Goal: Transaction & Acquisition: Subscribe to service/newsletter

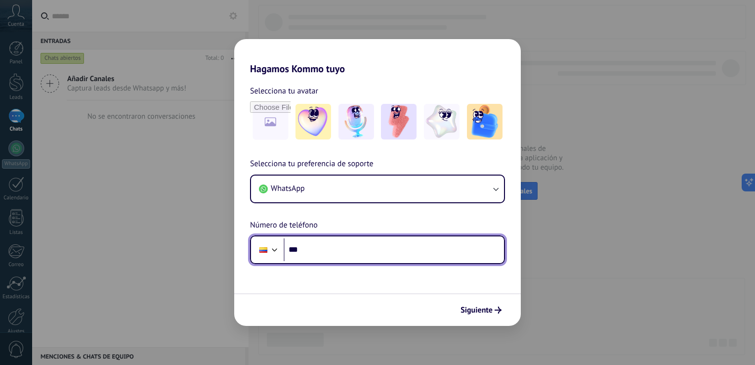
click at [336, 254] on input "***" at bounding box center [394, 249] width 220 height 23
click at [326, 246] on input "***" at bounding box center [394, 249] width 220 height 23
type input "**********"
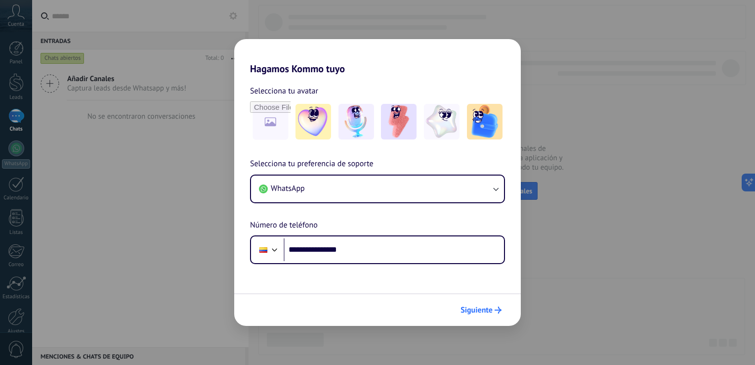
click at [470, 312] on span "Siguiente" at bounding box center [477, 309] width 32 height 7
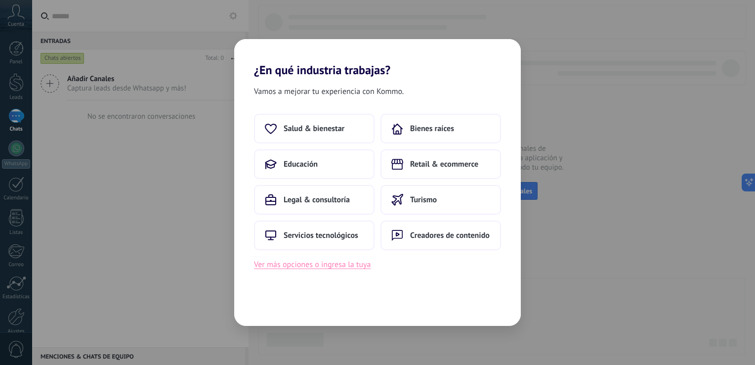
click at [306, 266] on button "Ver más opciones o ingresa la tuya" at bounding box center [312, 264] width 117 height 13
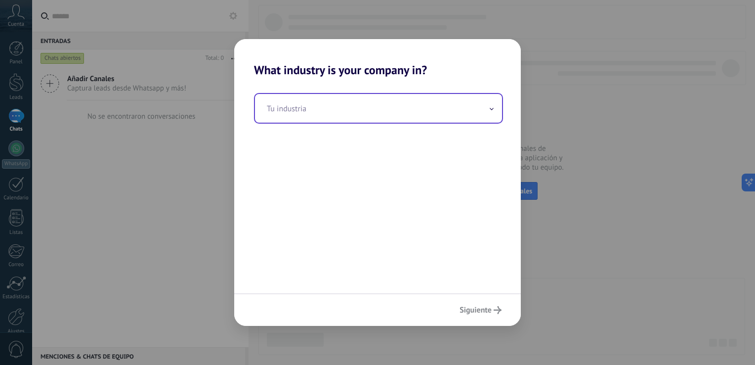
click at [324, 109] on input "text" at bounding box center [378, 108] width 247 height 29
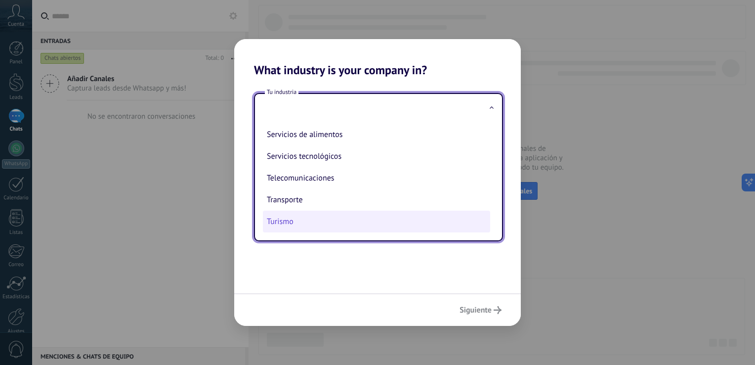
scroll to position [268, 0]
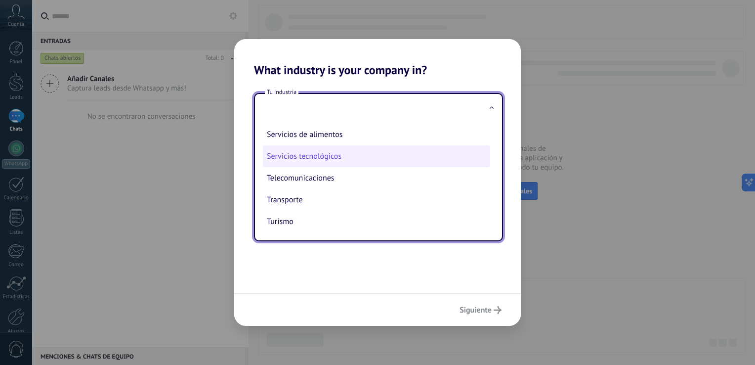
click at [335, 157] on li "Servicios tecnológicos" at bounding box center [376, 156] width 227 height 22
type input "**********"
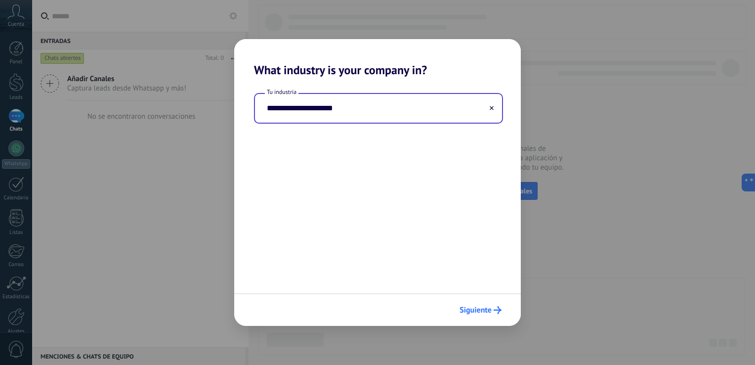
click at [497, 308] on icon "submit" at bounding box center [498, 310] width 8 height 8
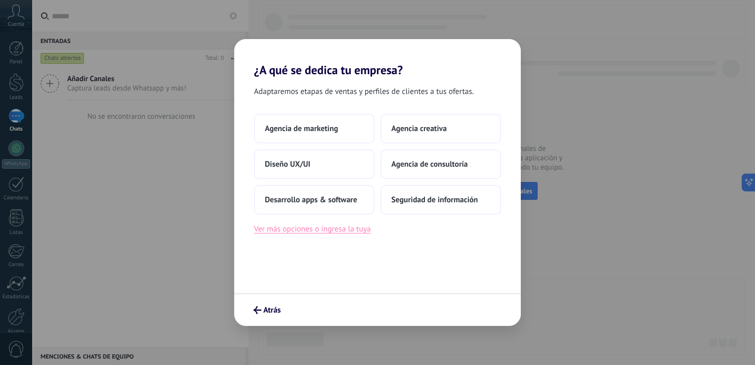
drag, startPoint x: 348, startPoint y: 236, endPoint x: 353, endPoint y: 235, distance: 5.2
click at [348, 236] on div "Adaptaremos etapas de ventas y perfiles de clientes a tus ofertas. Agencia de m…" at bounding box center [377, 185] width 287 height 216
click at [358, 233] on button "Ver más opciones o ingresa la tuya" at bounding box center [312, 228] width 117 height 13
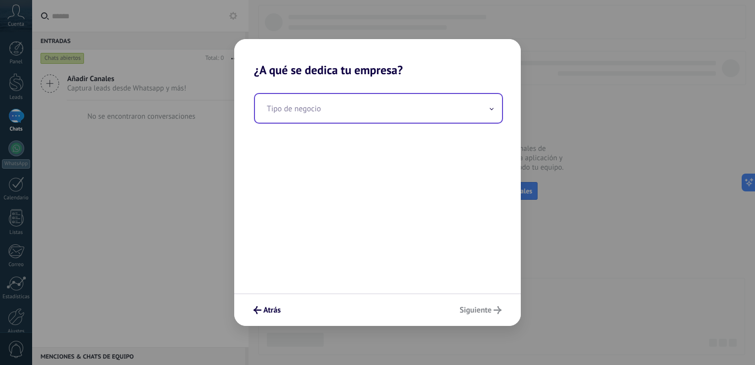
click at [366, 113] on input "text" at bounding box center [378, 108] width 247 height 29
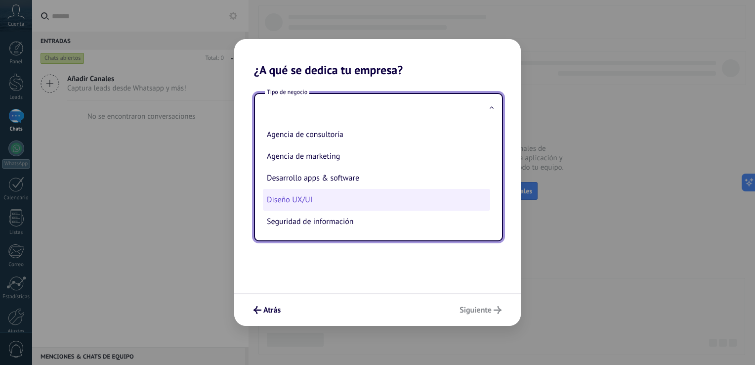
scroll to position [0, 0]
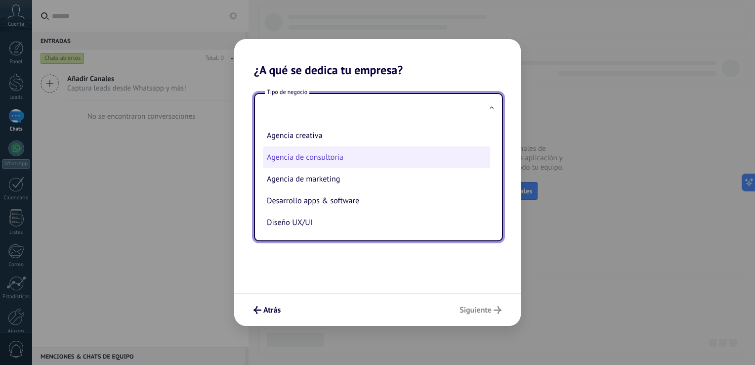
click at [342, 154] on li "Agencia de consultoría" at bounding box center [376, 157] width 227 height 22
type input "**********"
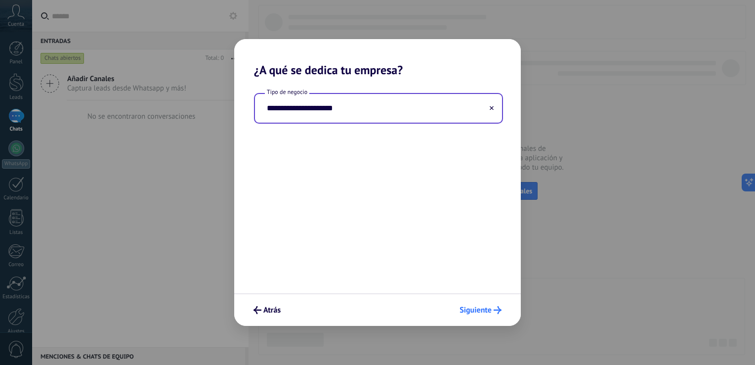
click at [482, 307] on span "Siguiente" at bounding box center [476, 309] width 32 height 7
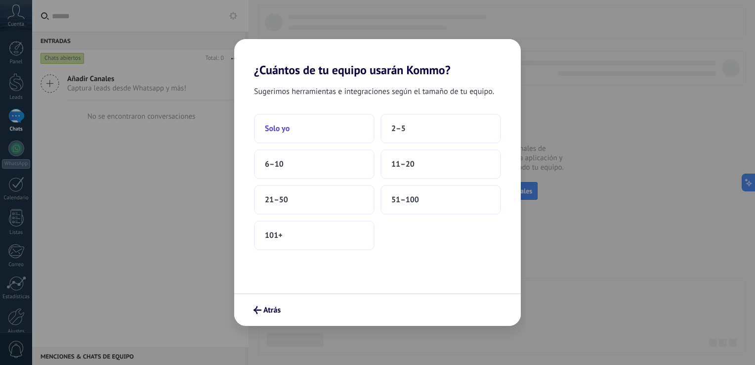
click at [346, 133] on button "Solo yo" at bounding box center [314, 129] width 121 height 30
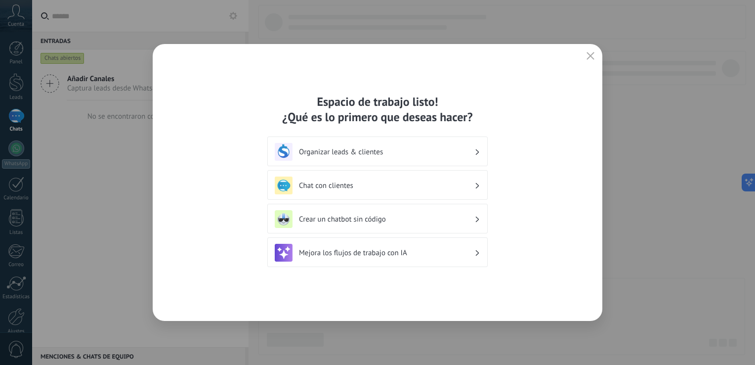
click at [348, 215] on h3 "Crear un chatbot sin código" at bounding box center [386, 219] width 175 height 9
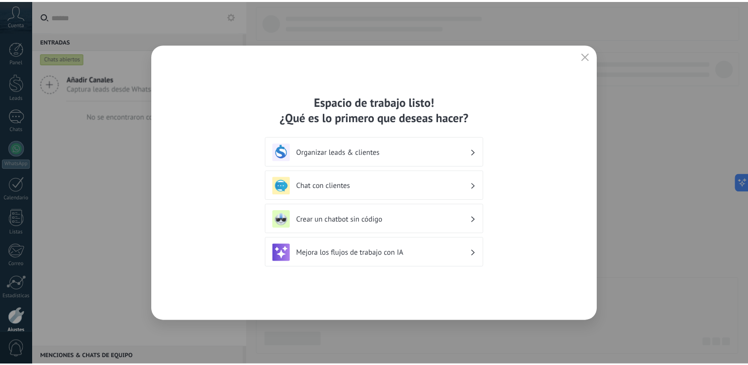
scroll to position [45, 0]
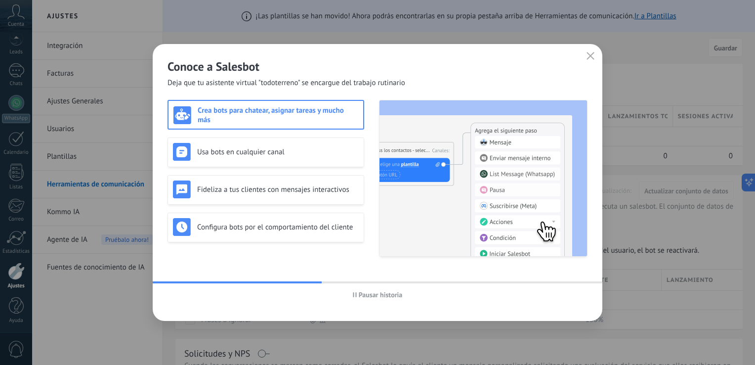
click at [276, 114] on h3 "Crea bots para chatear, asignar tareas y mucho más" at bounding box center [278, 115] width 161 height 19
click at [590, 58] on icon "button" at bounding box center [591, 56] width 8 height 8
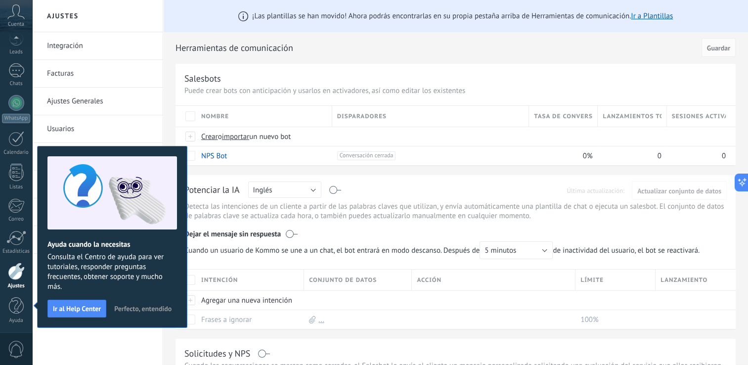
click at [95, 345] on div "Integración Facturas Ajustes Generales Usuarios Plantillas Herramientas de comu…" at bounding box center [97, 198] width 130 height 333
click at [93, 327] on div "Integración Facturas Ajustes Generales Usuarios Plantillas Herramientas de comu…" at bounding box center [97, 198] width 130 height 333
click at [93, 313] on button "Ir al Help Center" at bounding box center [76, 309] width 59 height 18
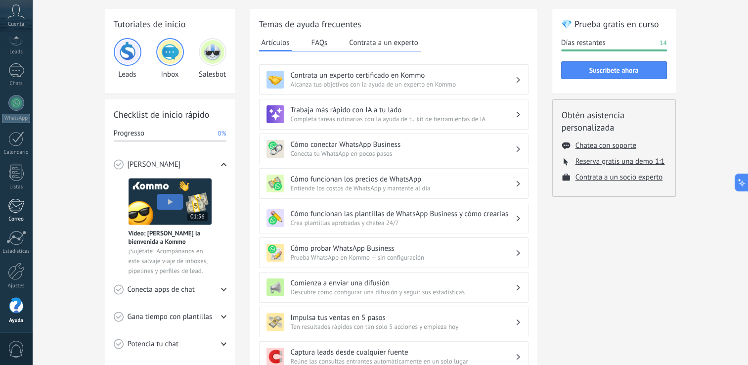
scroll to position [99, 0]
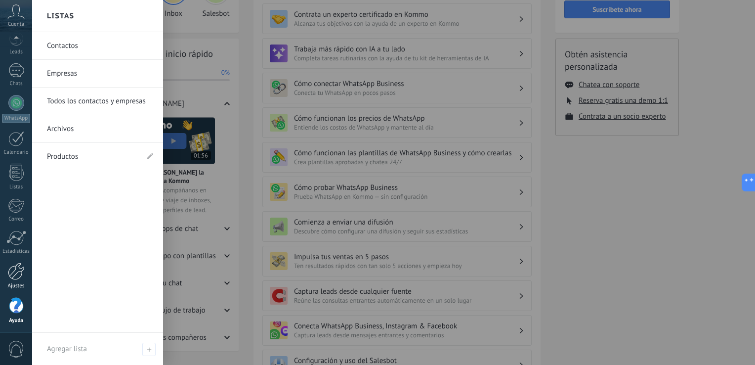
click at [11, 278] on div at bounding box center [16, 270] width 17 height 17
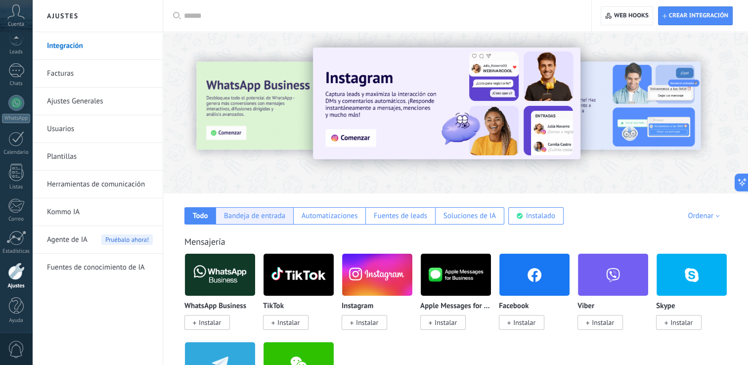
click at [251, 217] on div "Bandeja de entrada" at bounding box center [254, 215] width 61 height 9
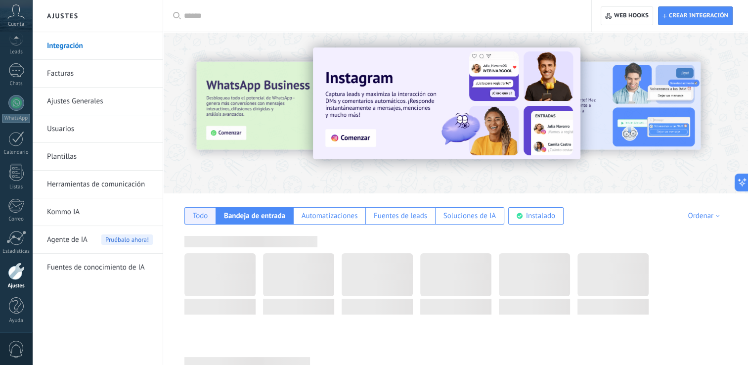
click at [201, 213] on div "Todo" at bounding box center [200, 215] width 15 height 9
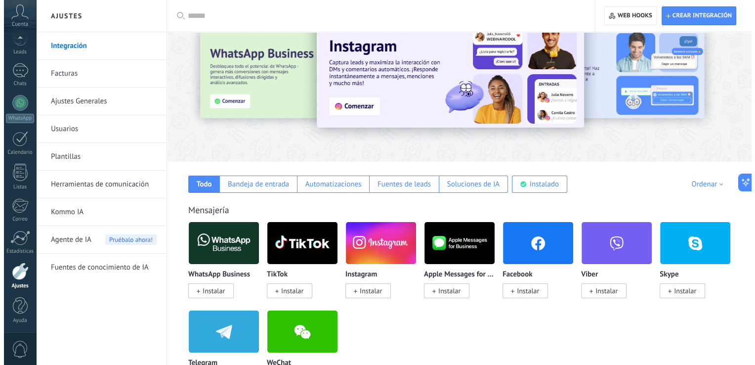
scroll to position [49, 0]
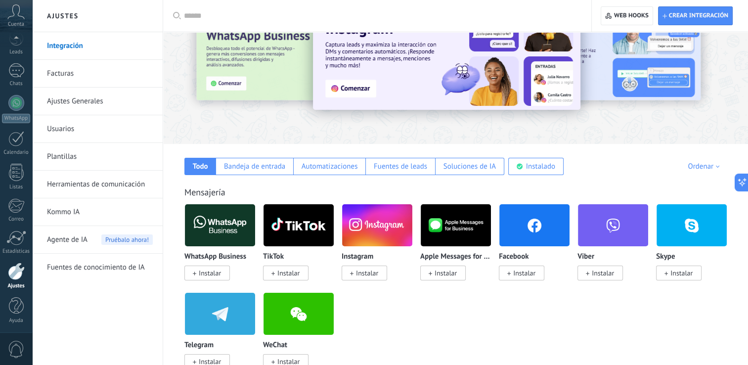
click at [219, 272] on span "Instalar" at bounding box center [210, 272] width 22 height 9
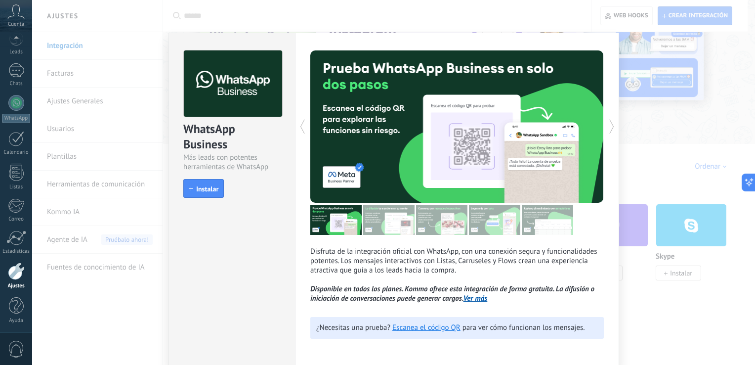
click at [217, 198] on div "WhatsApp Business Más leads con potentes herramientas de WhatsApp install Insta…" at bounding box center [232, 119] width 126 height 173
click at [212, 192] on span "Instalar" at bounding box center [207, 188] width 22 height 7
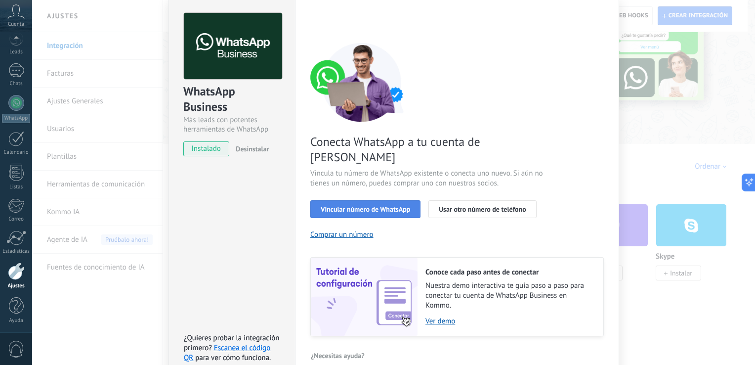
click at [378, 200] on button "Vincular número de WhatsApp" at bounding box center [365, 209] width 110 height 18
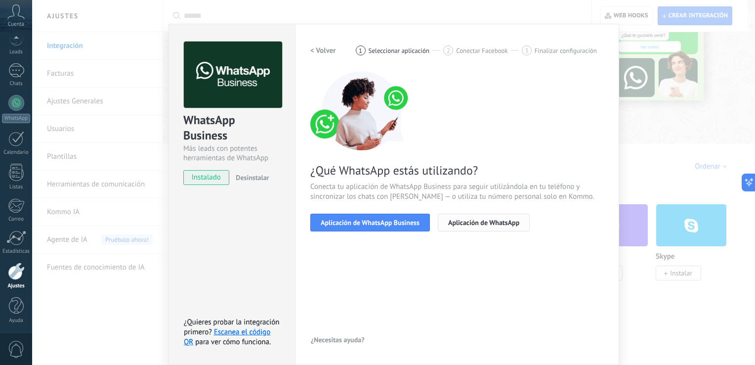
click at [476, 223] on span "Aplicación de WhatsApp" at bounding box center [483, 222] width 71 height 7
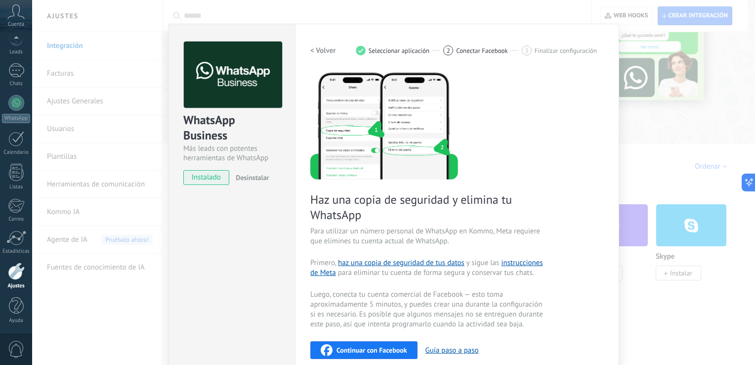
click at [248, 180] on span "Desinstalar" at bounding box center [252, 177] width 33 height 9
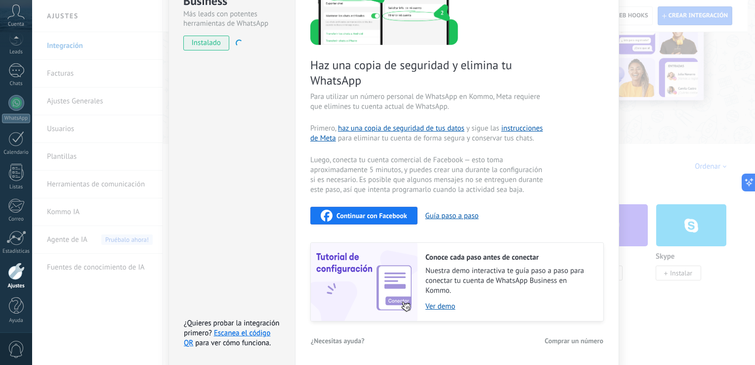
scroll to position [0, 0]
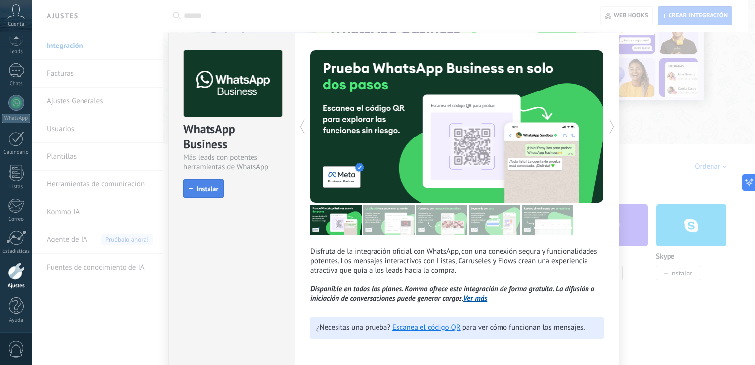
click at [204, 187] on span "Instalar" at bounding box center [207, 188] width 22 height 7
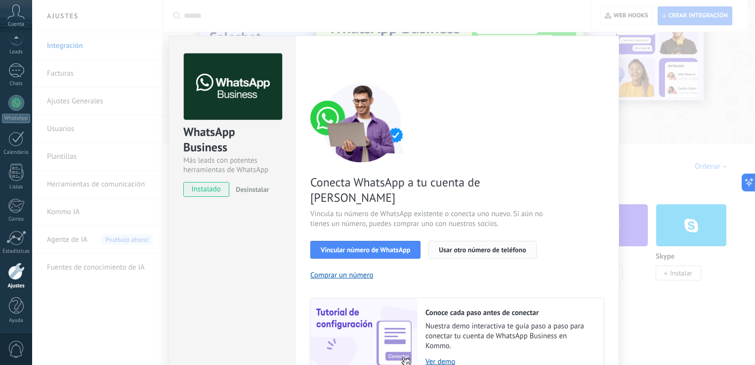
click at [467, 246] on span "Usar otro número de teléfono" at bounding box center [482, 249] width 87 height 7
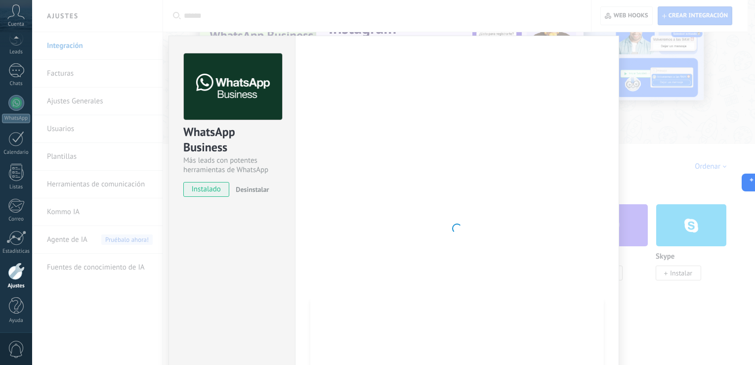
click at [216, 189] on span "instalado" at bounding box center [206, 189] width 45 height 15
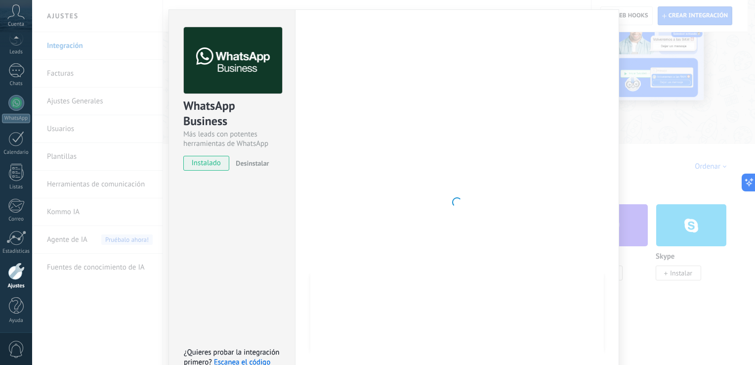
scroll to position [41, 0]
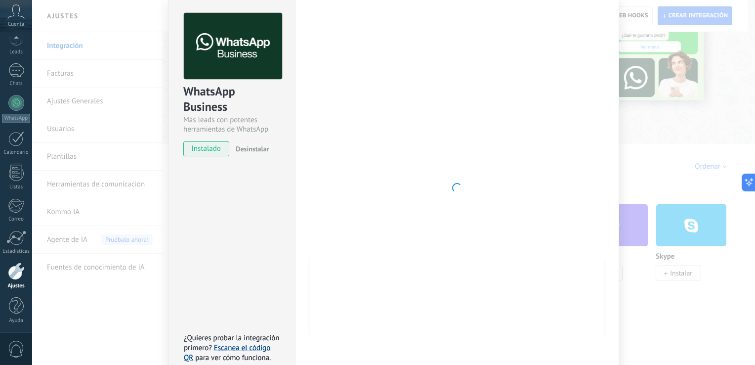
click at [235, 343] on link "Escanea el código QR" at bounding box center [227, 352] width 87 height 19
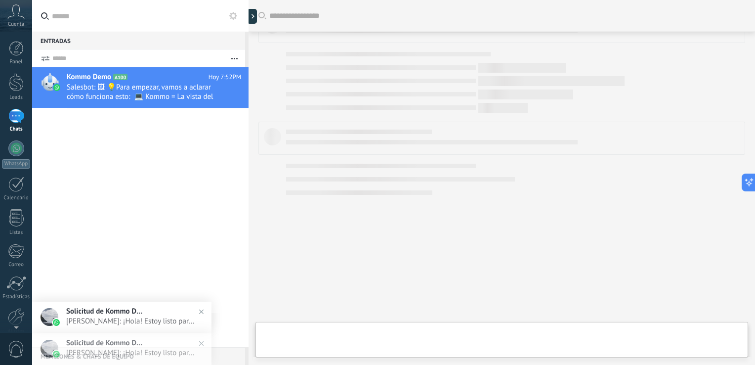
scroll to position [346, 0]
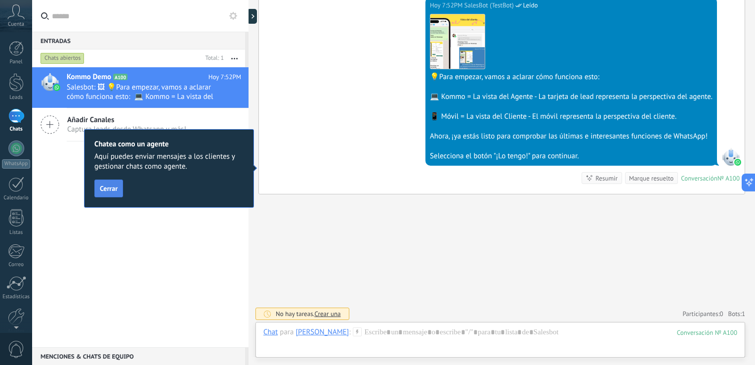
click at [120, 194] on button "Cerrar" at bounding box center [108, 188] width 29 height 18
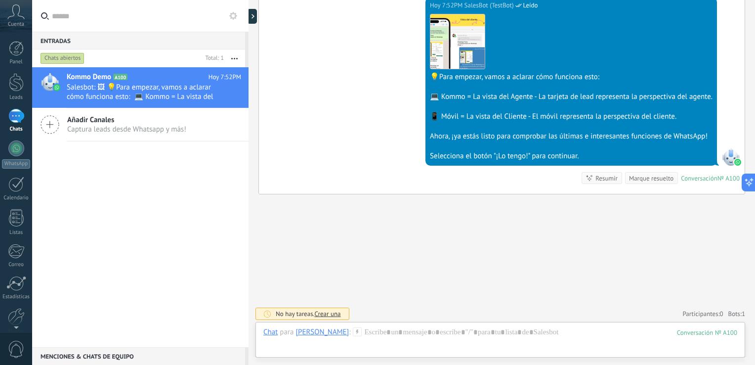
click at [108, 140] on div "Añadir Canales Captura leads desde Whatsapp y más!" at bounding box center [140, 124] width 216 height 33
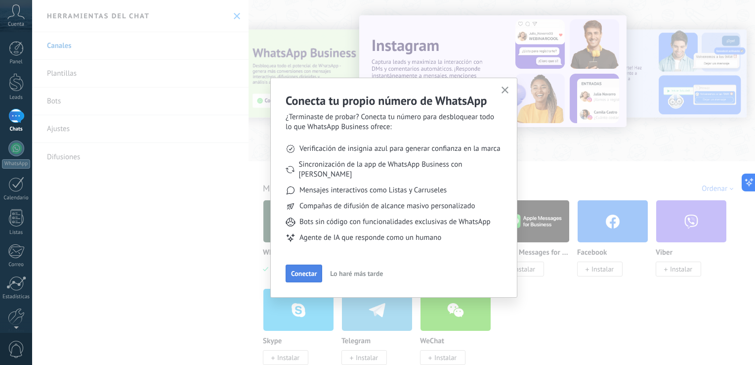
click at [299, 264] on button "Conectar" at bounding box center [304, 273] width 37 height 18
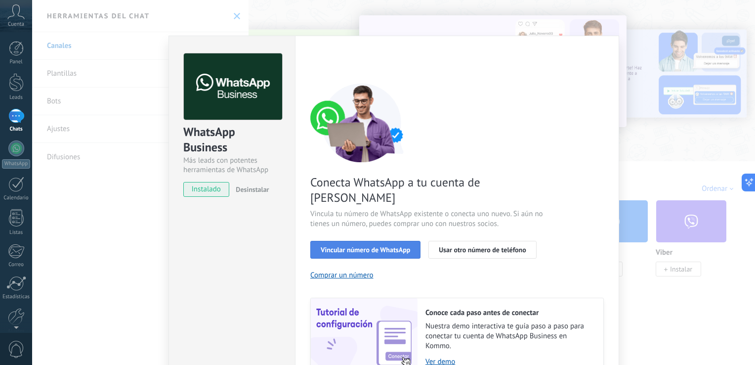
click at [343, 246] on span "Vincular número de WhatsApp" at bounding box center [365, 249] width 89 height 7
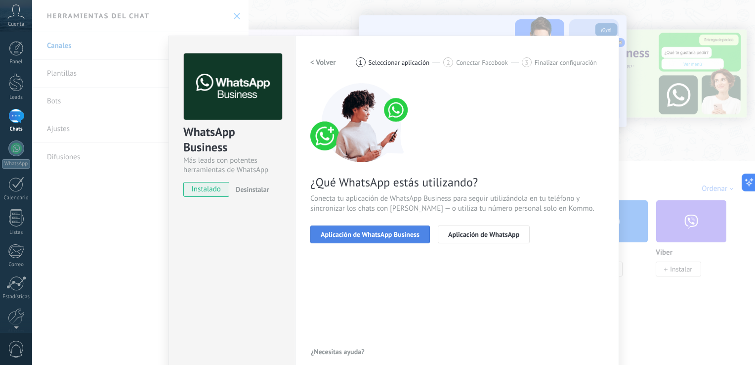
click at [376, 236] on span "Aplicación de WhatsApp Business" at bounding box center [370, 234] width 99 height 7
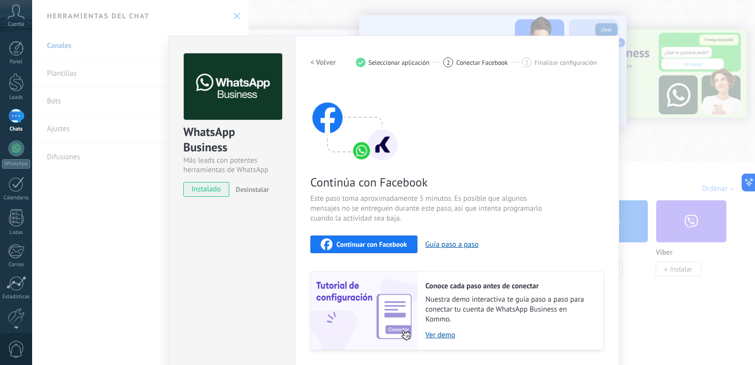
click at [639, 47] on div "WhatsApp Business Más leads con potentes herramientas de WhatsApp instalado Des…" at bounding box center [393, 182] width 723 height 365
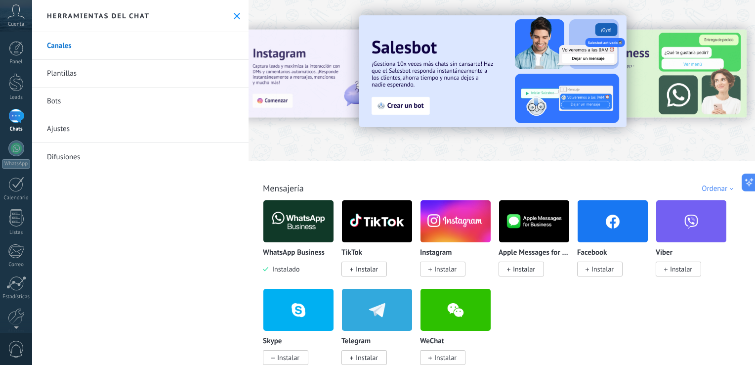
click at [305, 234] on img at bounding box center [298, 221] width 70 height 48
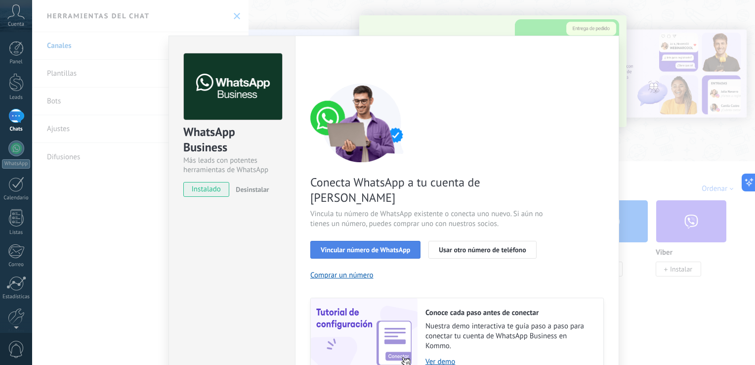
click at [351, 246] on span "Vincular número de WhatsApp" at bounding box center [365, 249] width 89 height 7
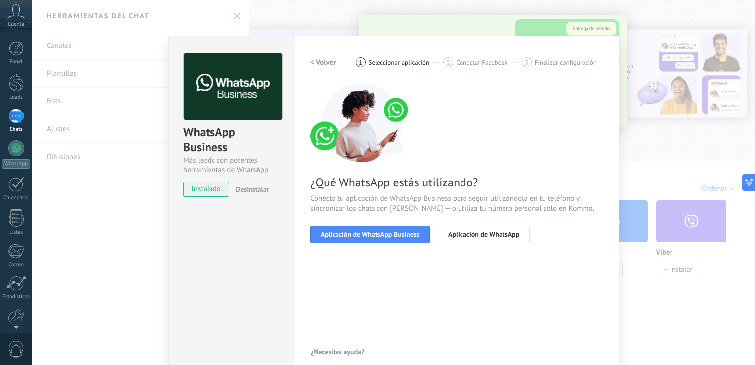
click at [351, 232] on span "Aplicación de WhatsApp Business" at bounding box center [370, 234] width 99 height 7
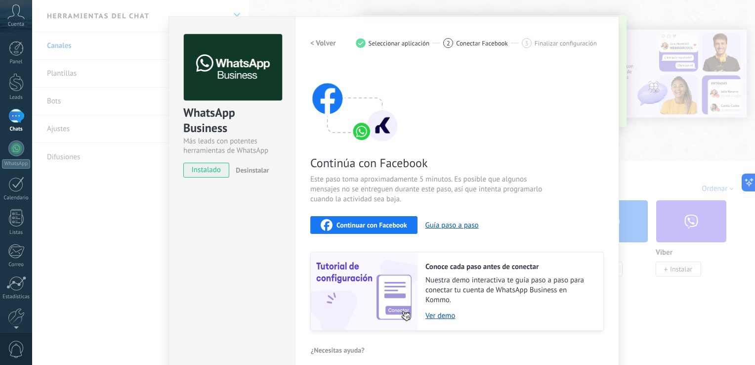
scroll to position [29, 0]
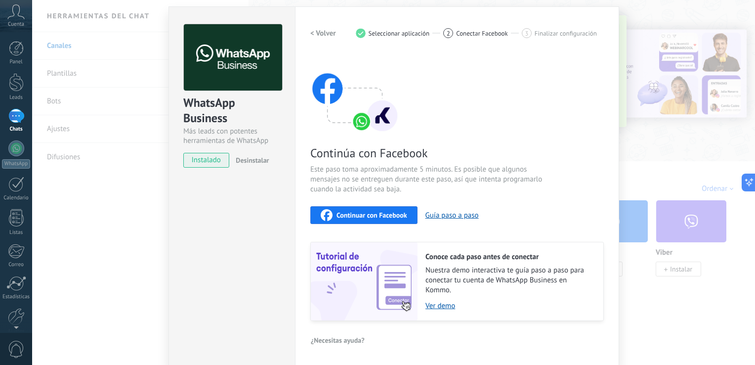
click at [350, 215] on span "Continuar con Facebook" at bounding box center [372, 215] width 71 height 7
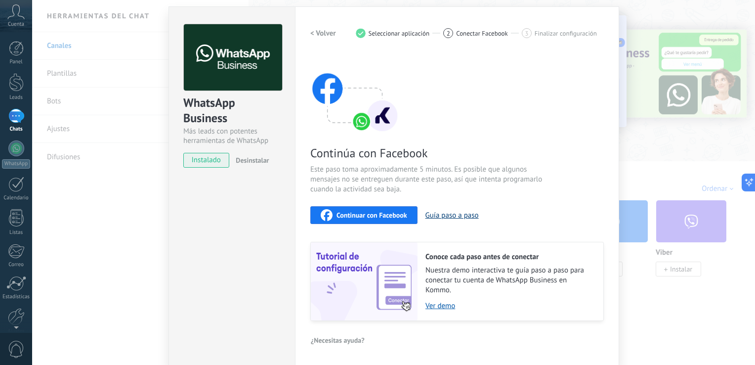
click at [447, 216] on button "Guía paso a paso" at bounding box center [452, 215] width 53 height 9
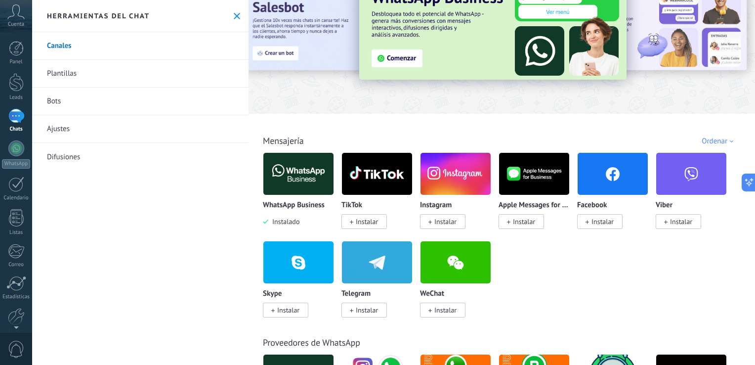
scroll to position [0, 0]
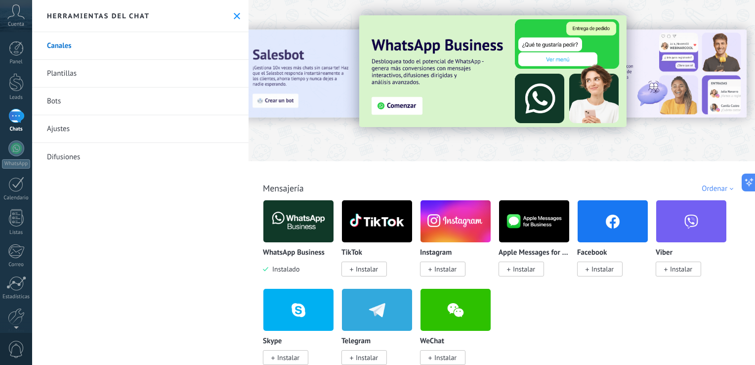
click at [391, 108] on img at bounding box center [492, 71] width 267 height 112
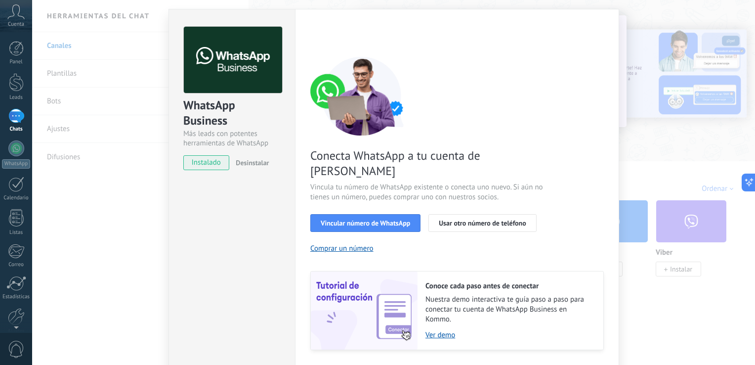
scroll to position [41, 0]
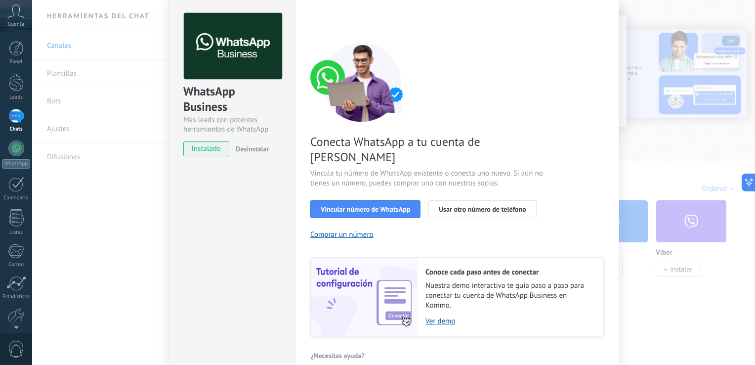
click at [213, 150] on span "instalado" at bounding box center [206, 148] width 45 height 15
click at [378, 200] on button "Vincular número de WhatsApp" at bounding box center [365, 209] width 110 height 18
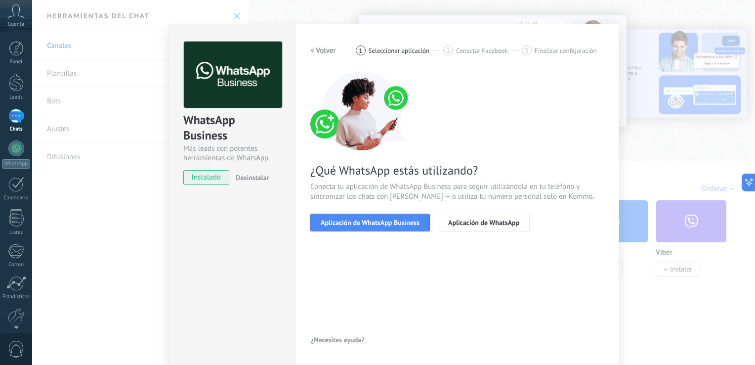
scroll to position [12, 0]
click at [390, 235] on div "< Volver 1 Seleccionar aplicación 2 Conectar Facebook 3 Finalizar configuración…" at bounding box center [457, 143] width 294 height 202
click at [390, 227] on button "Aplicación de WhatsApp Business" at bounding box center [370, 223] width 120 height 18
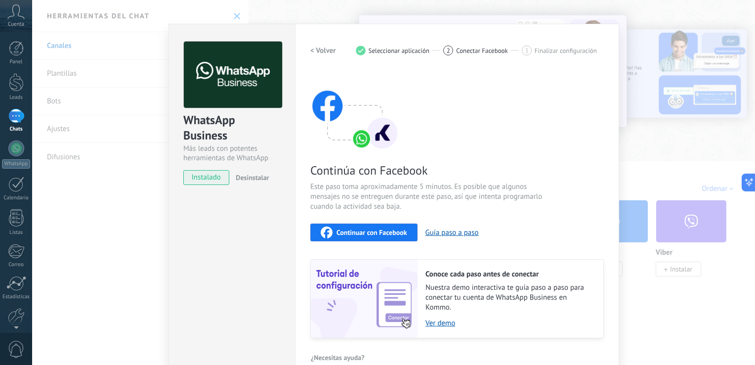
scroll to position [29, 0]
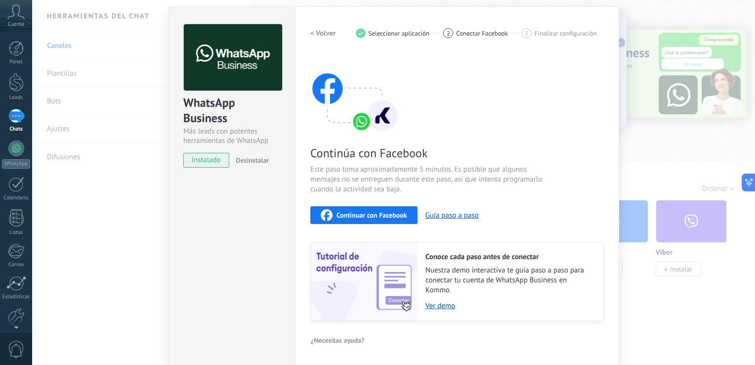
click at [377, 205] on div "Continúa con Facebook Este paso toma aproximadamente 5 minutos. Es posible que …" at bounding box center [457, 187] width 294 height 267
click at [384, 212] on span "Continuar con Facebook" at bounding box center [372, 215] width 71 height 7
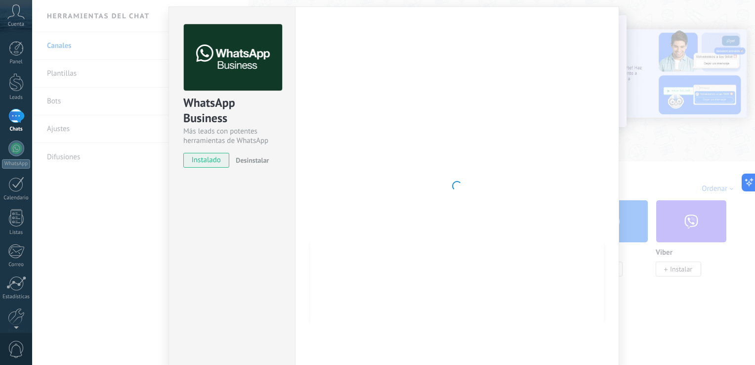
click at [638, 102] on div "WhatsApp Business Más leads con potentes herramientas de WhatsApp instalado Des…" at bounding box center [393, 182] width 723 height 365
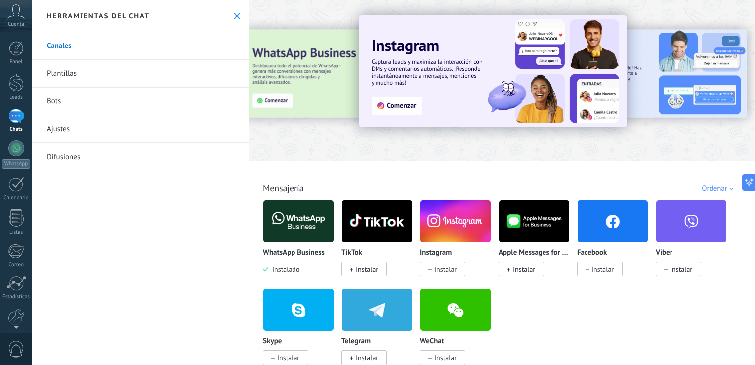
click at [291, 231] on img at bounding box center [298, 221] width 70 height 48
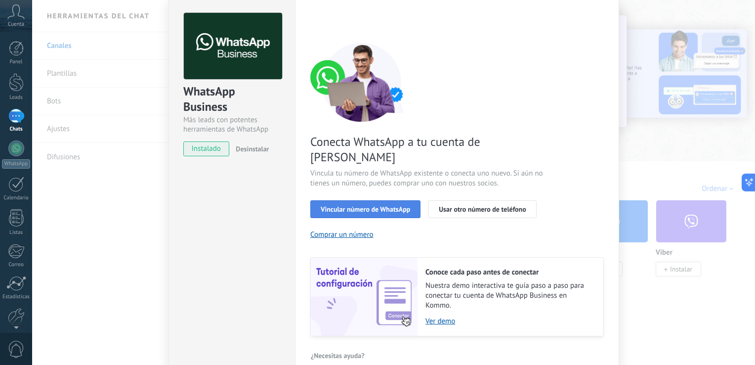
click at [369, 206] on span "Vincular número de WhatsApp" at bounding box center [365, 209] width 89 height 7
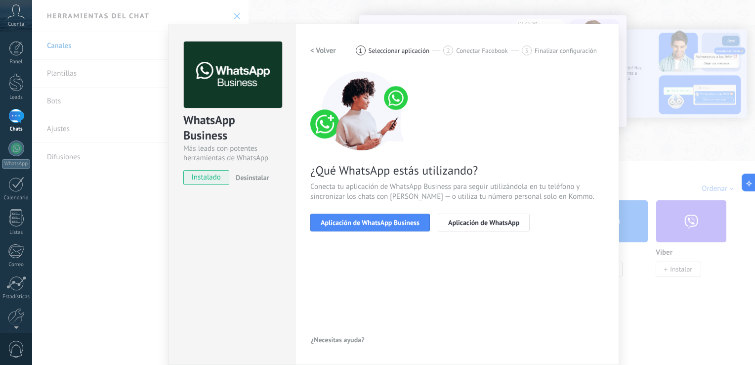
scroll to position [12, 0]
click at [374, 226] on span "Aplicación de WhatsApp Business" at bounding box center [370, 222] width 99 height 7
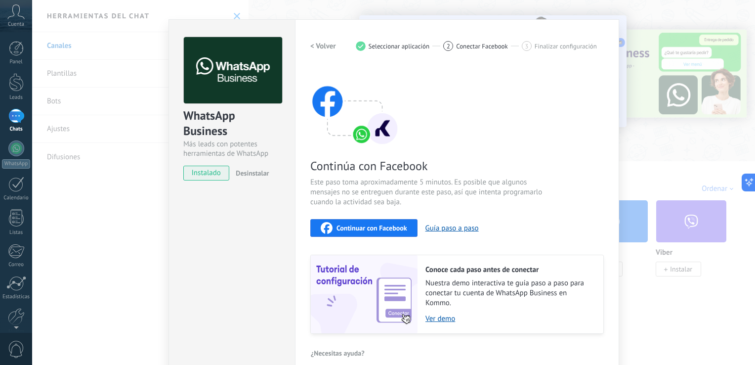
scroll to position [29, 0]
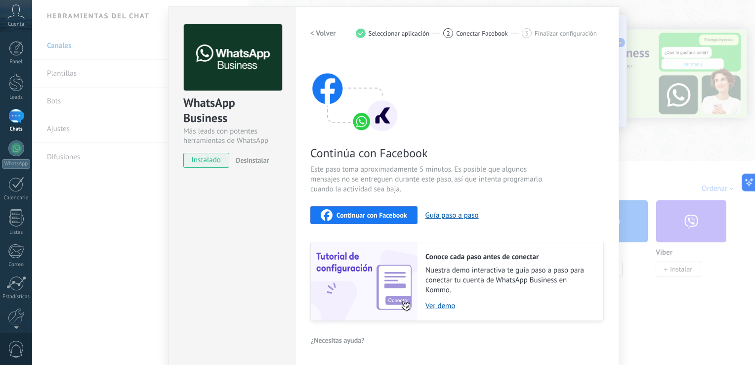
click at [376, 213] on span "Continuar con Facebook" at bounding box center [372, 215] width 71 height 7
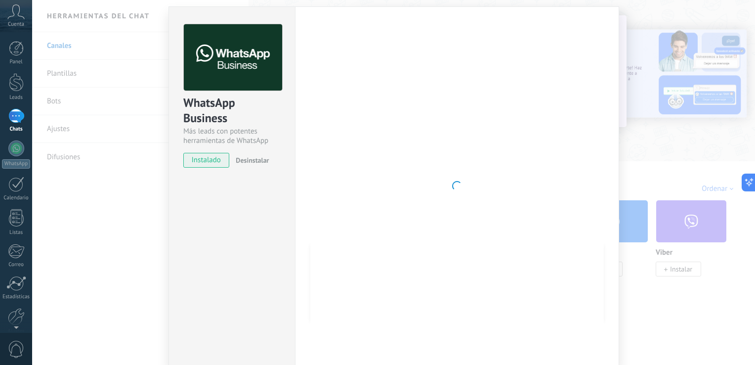
click at [380, 176] on div at bounding box center [457, 185] width 294 height 323
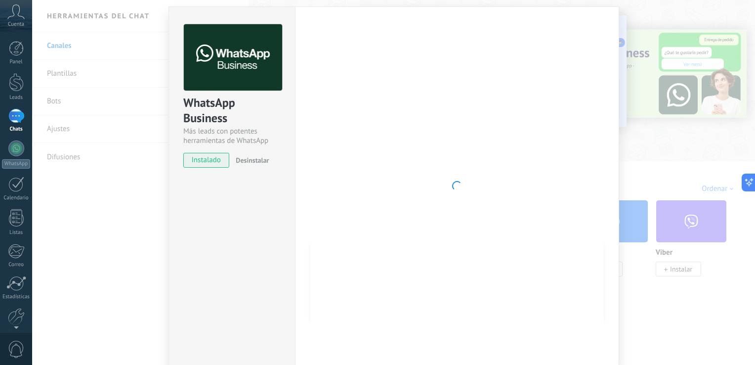
click at [188, 165] on span "instalado" at bounding box center [206, 160] width 45 height 15
click at [584, 128] on div at bounding box center [457, 185] width 294 height 323
click at [641, 106] on div "WhatsApp Business Más leads con potentes herramientas de WhatsApp instalado Des…" at bounding box center [393, 182] width 723 height 365
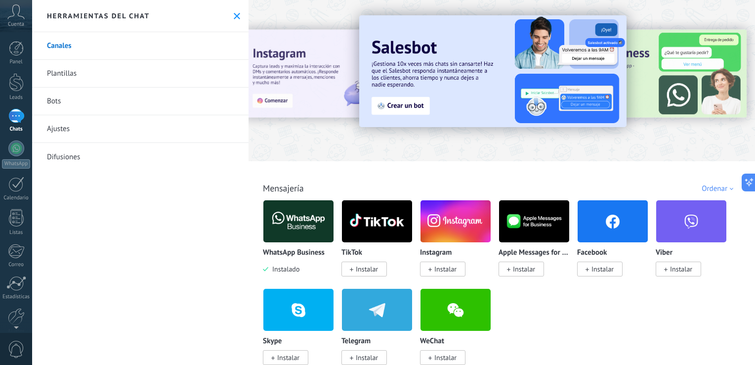
click at [302, 223] on img at bounding box center [298, 221] width 70 height 48
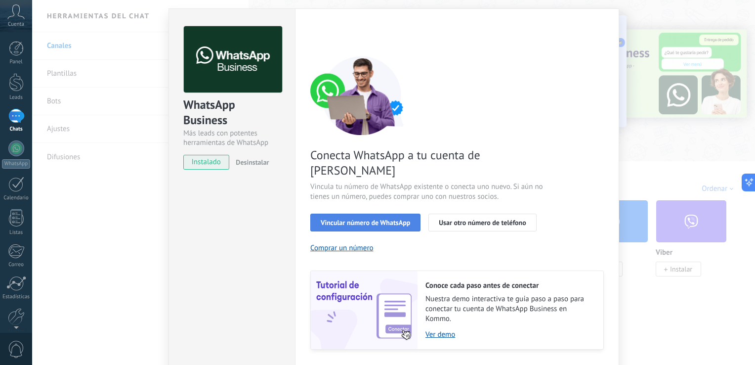
scroll to position [41, 0]
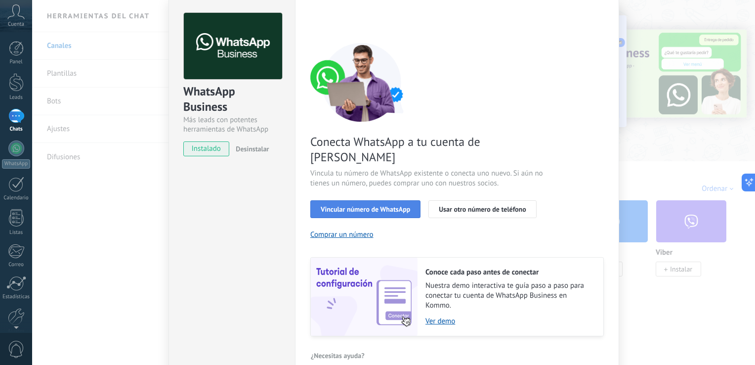
click at [368, 206] on span "Vincular número de WhatsApp" at bounding box center [365, 209] width 89 height 7
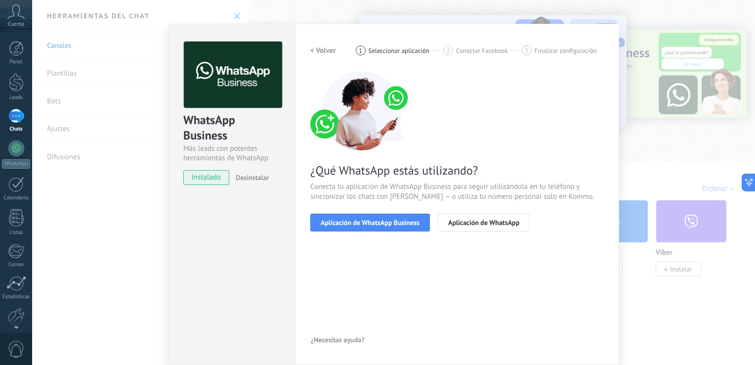
scroll to position [12, 0]
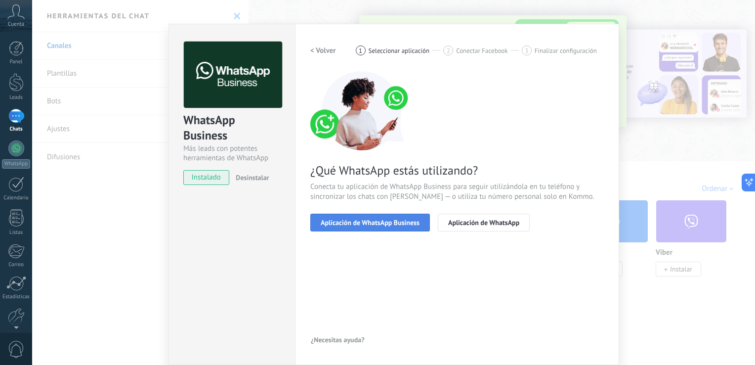
click at [372, 222] on span "Aplicación de WhatsApp Business" at bounding box center [370, 222] width 99 height 7
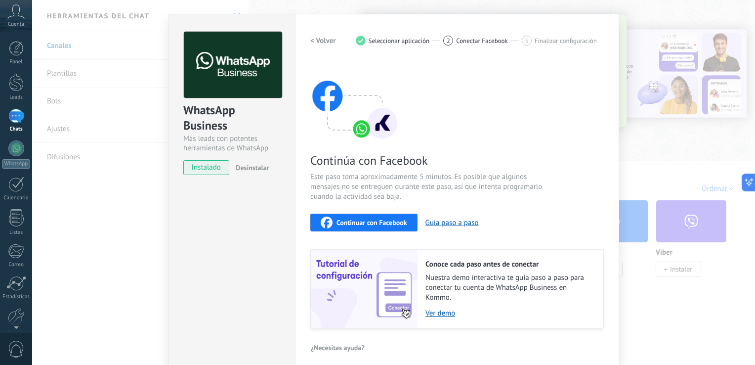
scroll to position [29, 0]
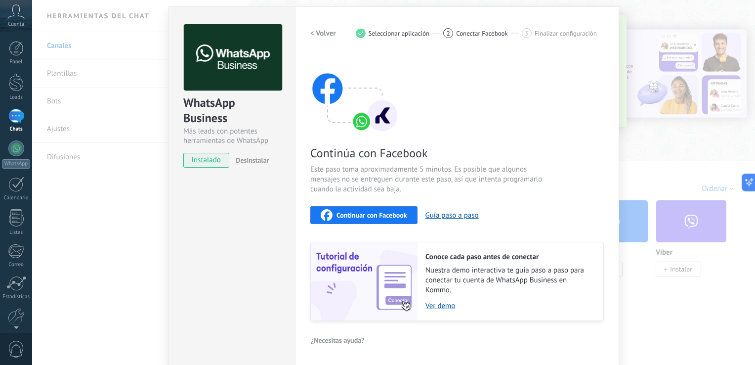
click at [373, 218] on span "Continuar con Facebook" at bounding box center [372, 215] width 71 height 7
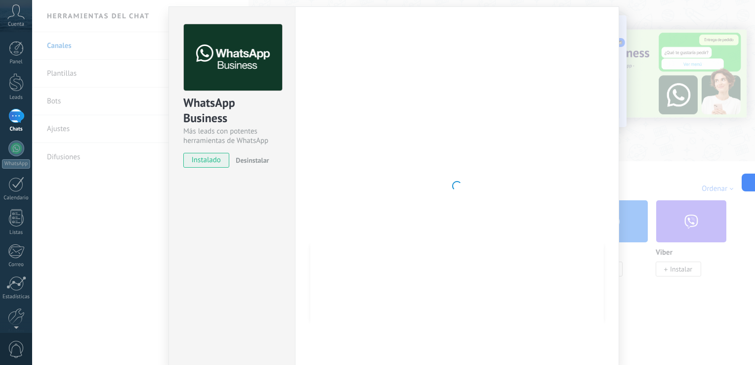
scroll to position [0, 0]
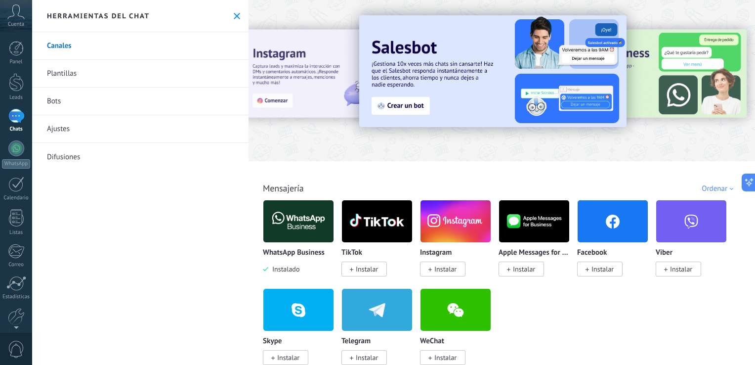
click at [60, 72] on link "Plantillas" at bounding box center [140, 74] width 216 height 28
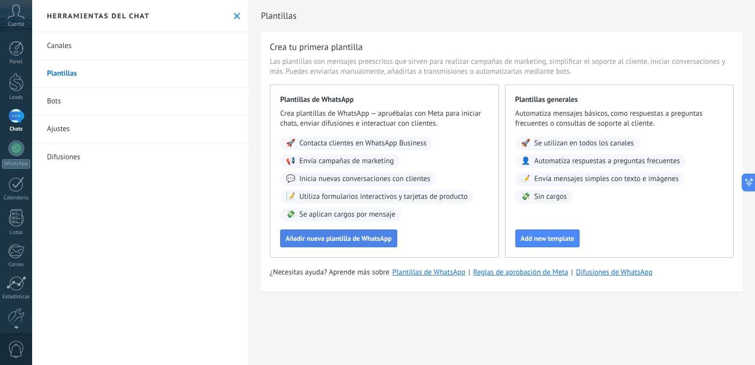
click at [360, 245] on button "Añadir nueva plantilla de WhatsApp" at bounding box center [338, 238] width 117 height 18
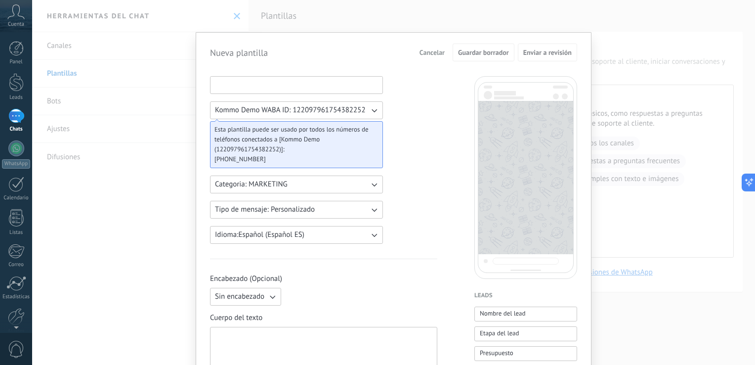
click at [243, 81] on input at bounding box center [297, 85] width 172 height 16
click at [167, 32] on div "Nueva plantilla Cancelar Guardar borrador Enviar a revisión Kommo Demo WABA ID:…" at bounding box center [393, 182] width 723 height 365
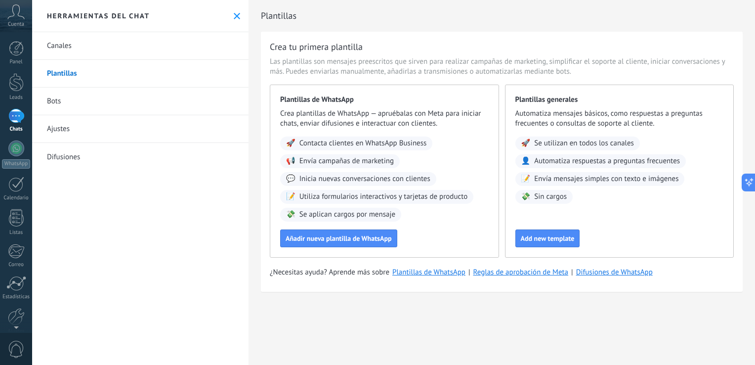
click at [47, 106] on link "Bots" at bounding box center [140, 101] width 216 height 28
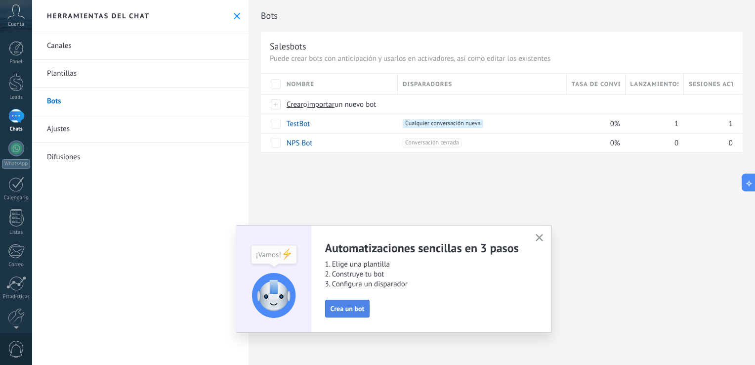
click at [355, 305] on span "Crea un bot" at bounding box center [348, 308] width 34 height 7
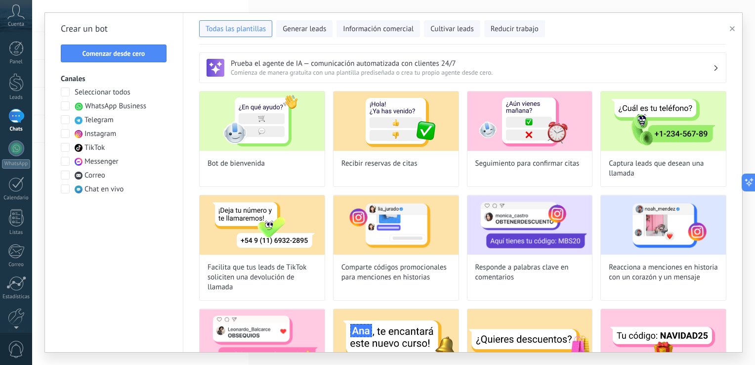
click at [65, 107] on span at bounding box center [65, 105] width 9 height 9
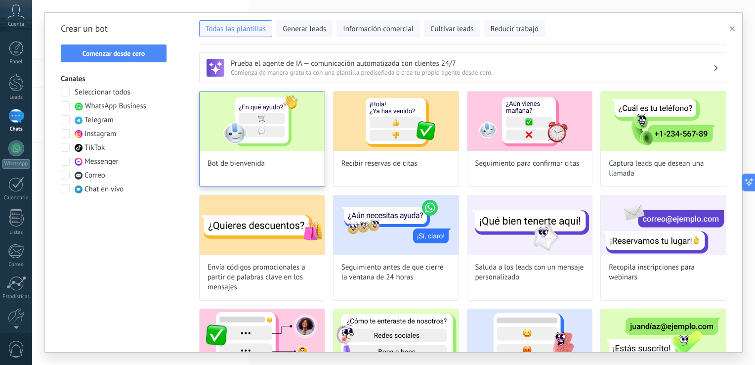
click at [280, 130] on img at bounding box center [262, 120] width 125 height 59
type input "**********"
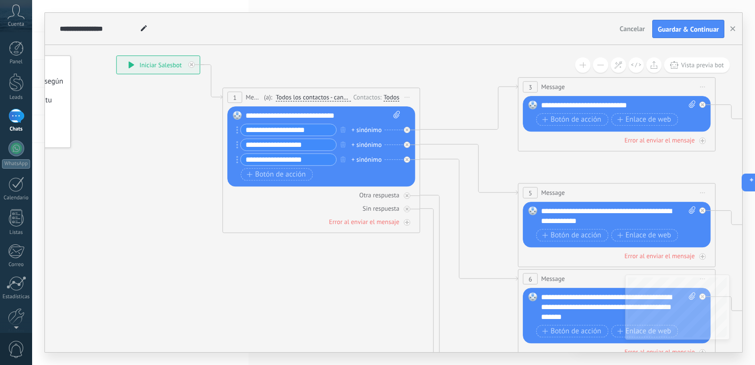
drag, startPoint x: 439, startPoint y: 127, endPoint x: 290, endPoint y: 78, distance: 157.6
click at [301, 62] on icon at bounding box center [639, 308] width 1541 height 998
click at [686, 29] on span "Guardar & Continuar" at bounding box center [688, 29] width 61 height 7
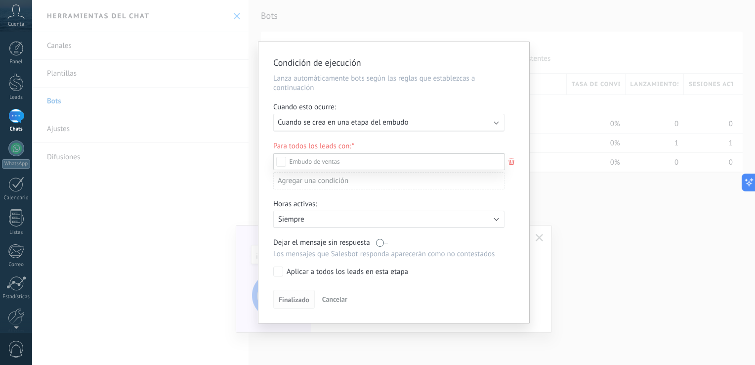
click at [288, 301] on div "Incoming leads Contacto inicial Negociación Debate contractual Discusión de con…" at bounding box center [389, 258] width 232 height 210
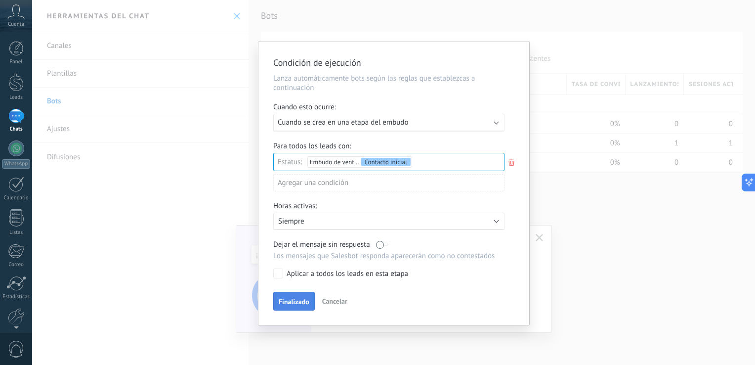
click at [288, 301] on span "Finalizado" at bounding box center [294, 301] width 31 height 7
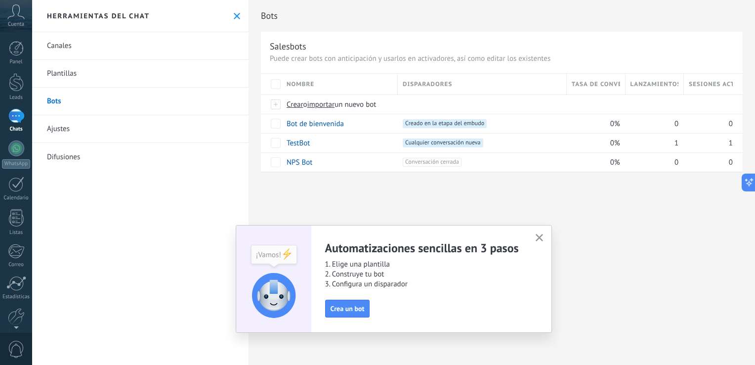
click at [414, 196] on div "Bots Salesbots Puede crear bots con anticipación y usarlos en activadores, así …" at bounding box center [502, 182] width 507 height 365
click at [539, 241] on span "button" at bounding box center [539, 238] width 7 height 8
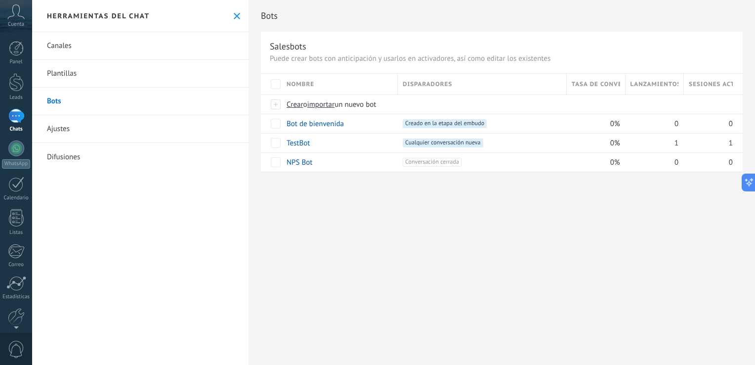
click at [51, 40] on link "Canales" at bounding box center [140, 46] width 216 height 28
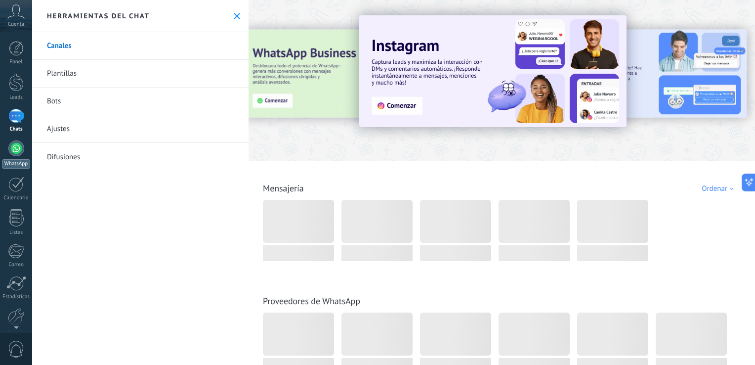
click at [18, 167] on div "WhatsApp" at bounding box center [16, 163] width 28 height 9
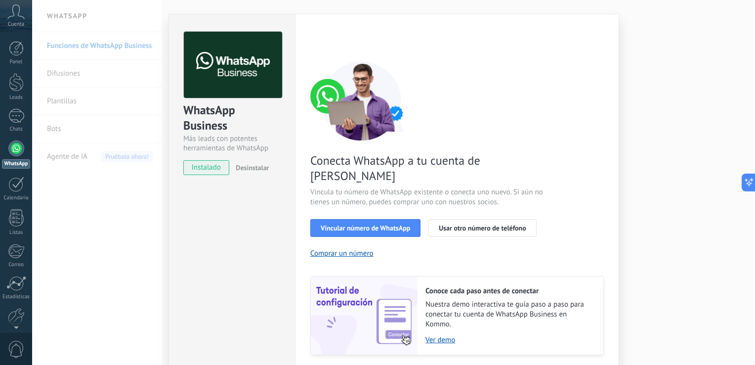
scroll to position [41, 0]
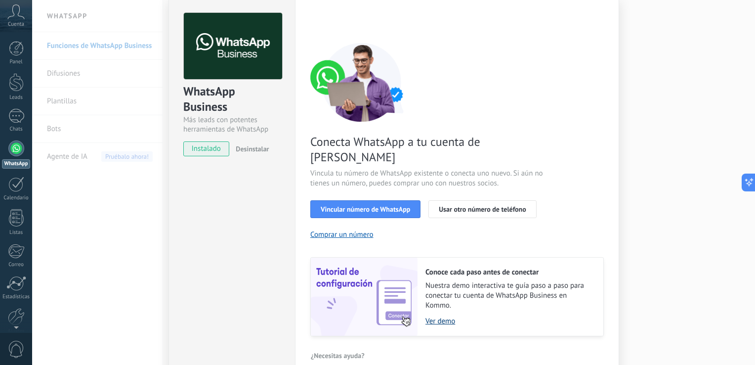
click at [439, 316] on link "Ver demo" at bounding box center [510, 320] width 168 height 9
click at [405, 201] on button "Vincular número de WhatsApp" at bounding box center [365, 209] width 110 height 18
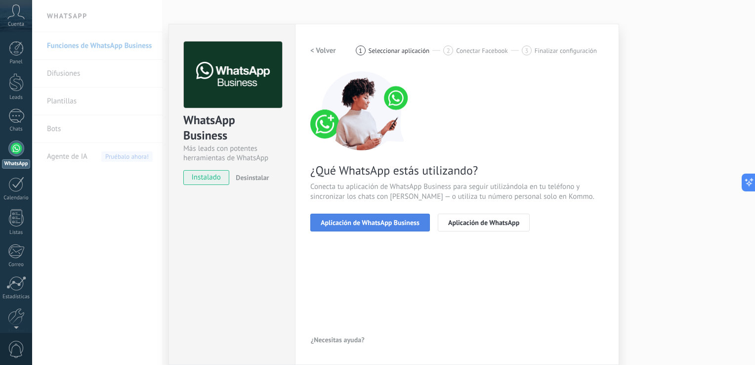
click at [375, 221] on span "Aplicación de WhatsApp Business" at bounding box center [370, 222] width 99 height 7
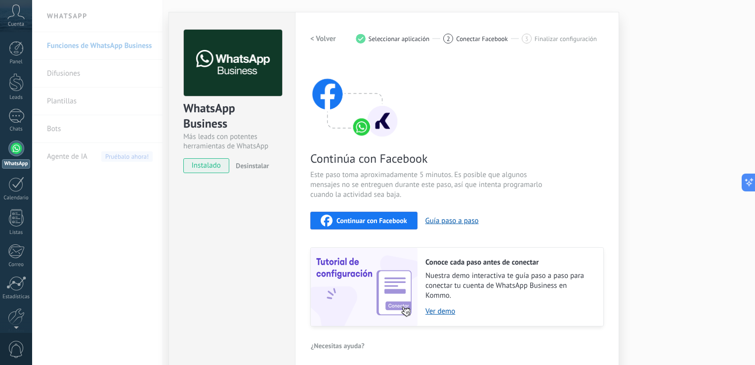
scroll to position [29, 0]
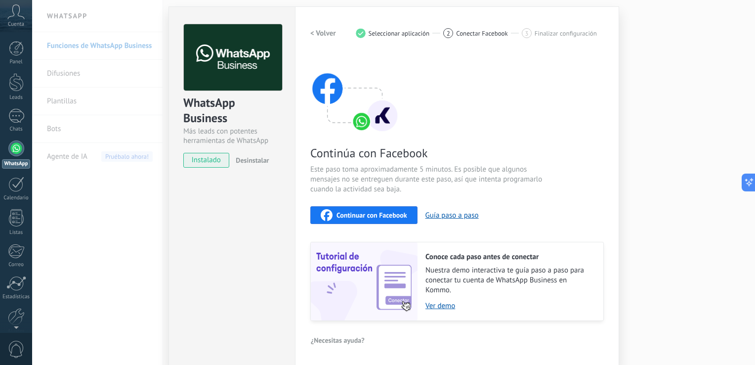
click at [317, 30] on h2 "< Volver" at bounding box center [323, 33] width 26 height 9
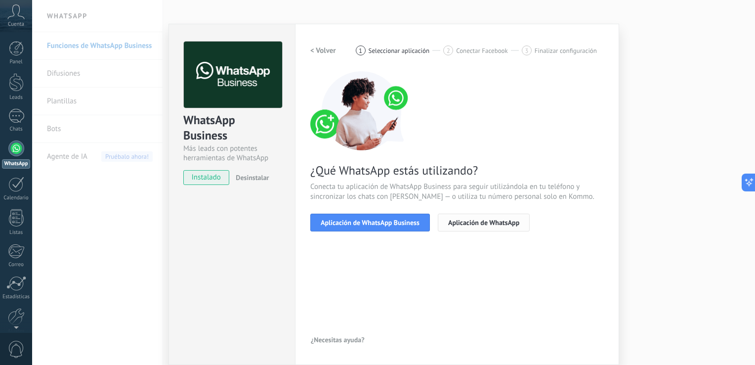
click at [476, 216] on button "Aplicación de WhatsApp" at bounding box center [484, 223] width 92 height 18
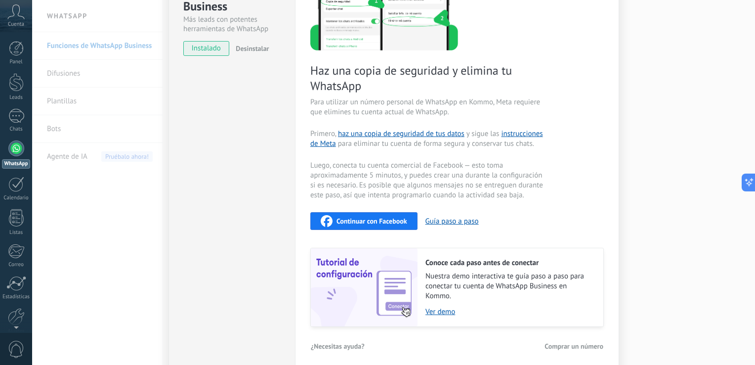
scroll to position [146, 0]
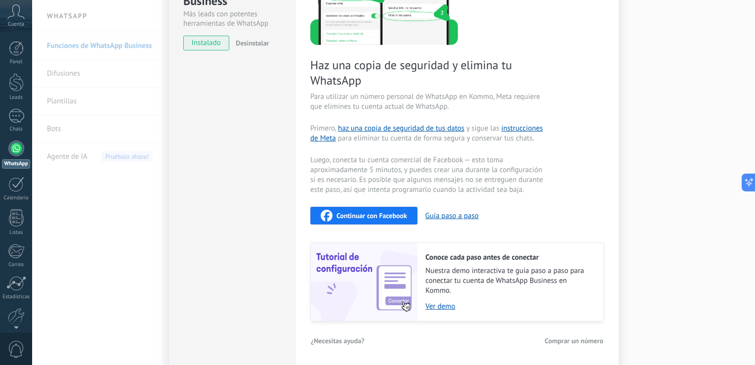
click at [376, 212] on span "Continuar con Facebook" at bounding box center [372, 215] width 71 height 7
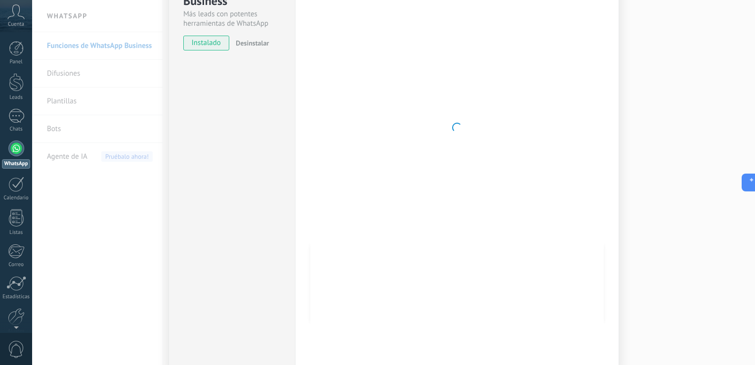
click at [445, 207] on div at bounding box center [457, 127] width 294 height 441
click at [445, 201] on div at bounding box center [457, 127] width 294 height 441
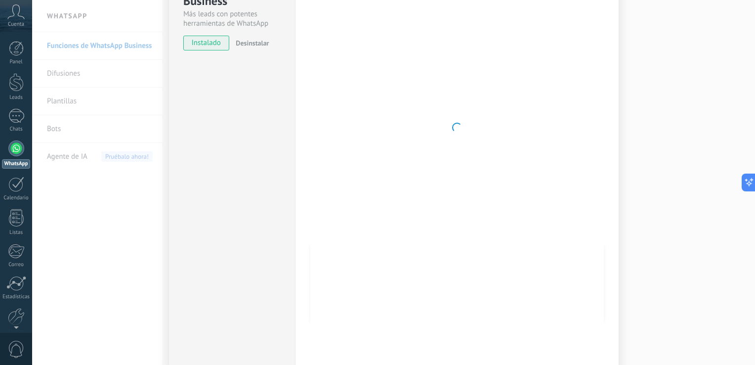
click at [445, 201] on div at bounding box center [457, 127] width 294 height 441
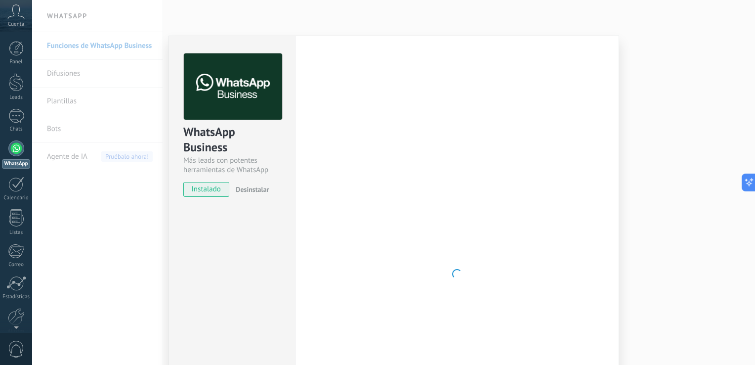
click at [305, 102] on div "Configuraciones Autorizaciones Esta pestaña registra a los usuarios que han con…" at bounding box center [457, 274] width 324 height 476
click at [205, 194] on span "instalado" at bounding box center [206, 189] width 45 height 15
click at [651, 47] on div "WhatsApp Business Más leads con potentes herramientas de WhatsApp instalado Des…" at bounding box center [393, 182] width 723 height 365
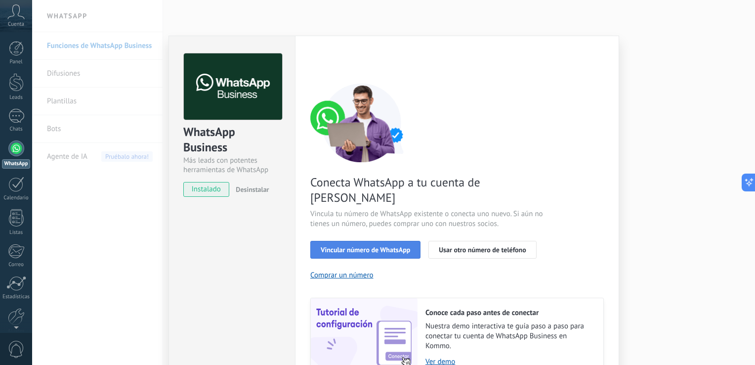
click at [357, 241] on button "Vincular número de WhatsApp" at bounding box center [365, 250] width 110 height 18
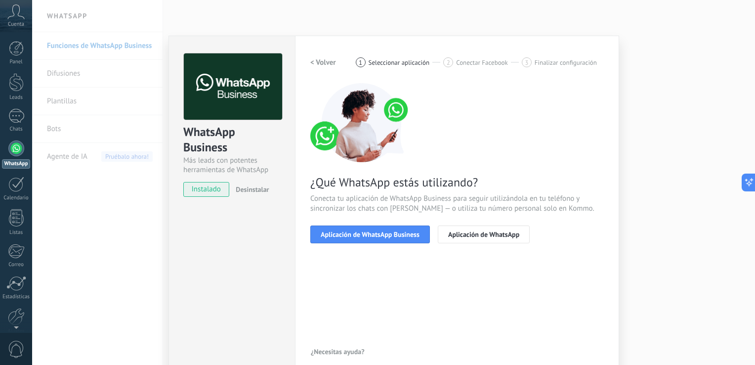
click at [357, 229] on button "Aplicación de WhatsApp Business" at bounding box center [370, 234] width 120 height 18
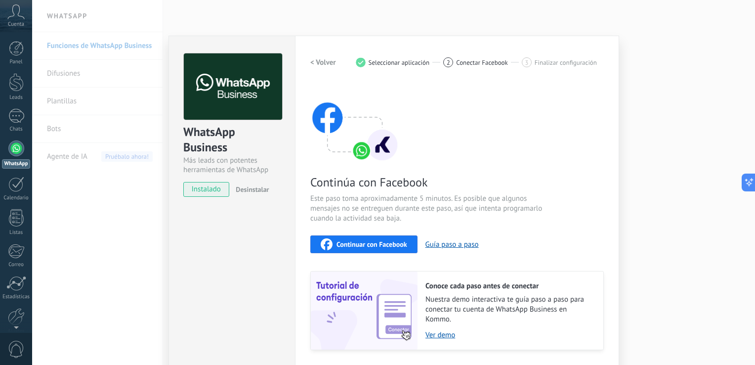
click at [362, 252] on button "Continuar con Facebook" at bounding box center [363, 244] width 107 height 18
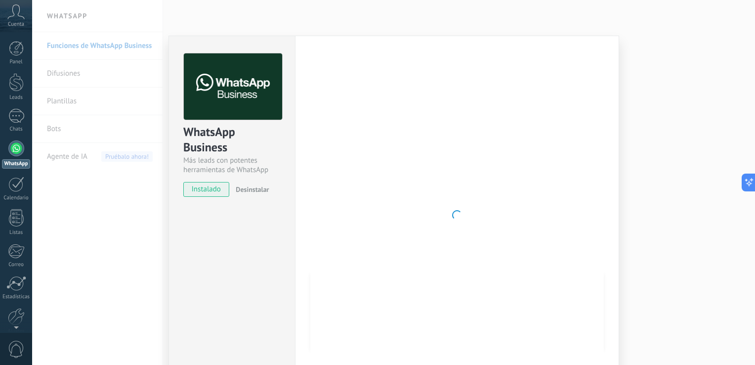
click at [251, 188] on span "Desinstalar" at bounding box center [252, 189] width 33 height 9
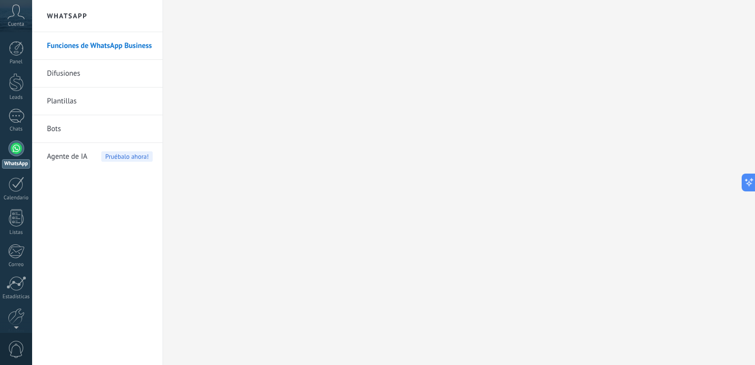
click at [60, 72] on link "Difusiones" at bounding box center [100, 74] width 106 height 28
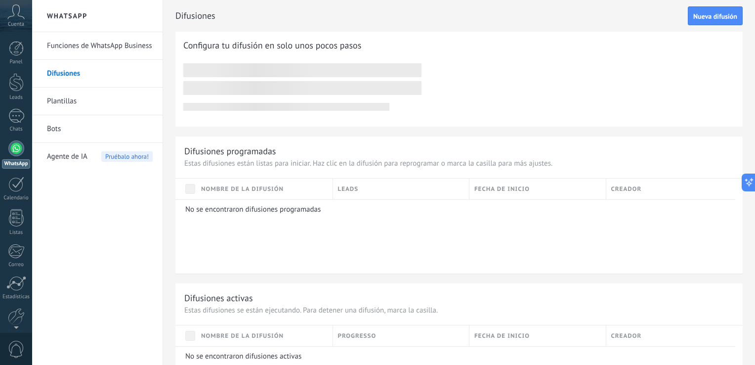
click at [115, 102] on link "Plantillas" at bounding box center [100, 101] width 106 height 28
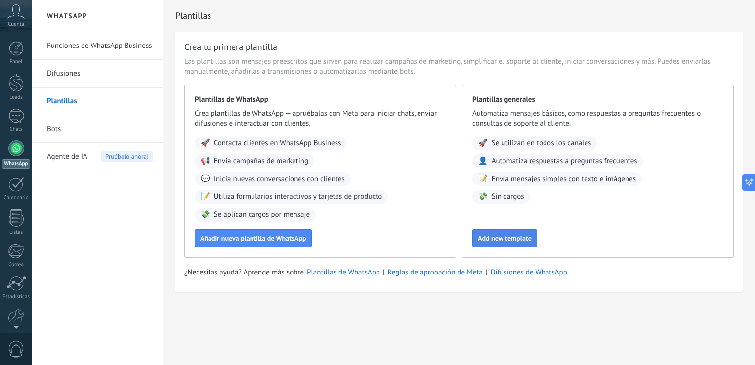
click at [520, 243] on button "Add new template" at bounding box center [505, 238] width 65 height 18
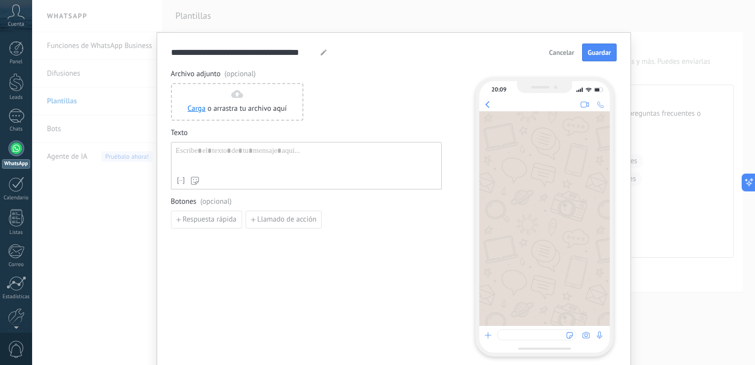
click at [567, 50] on span "Cancelar" at bounding box center [561, 52] width 25 height 7
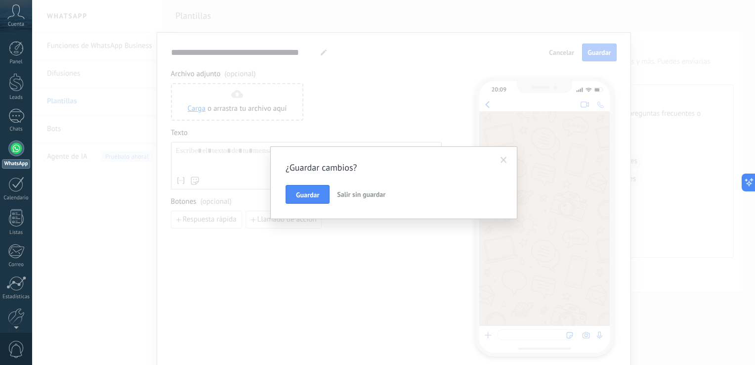
click at [348, 192] on span "Salir sin guardar" at bounding box center [361, 194] width 48 height 9
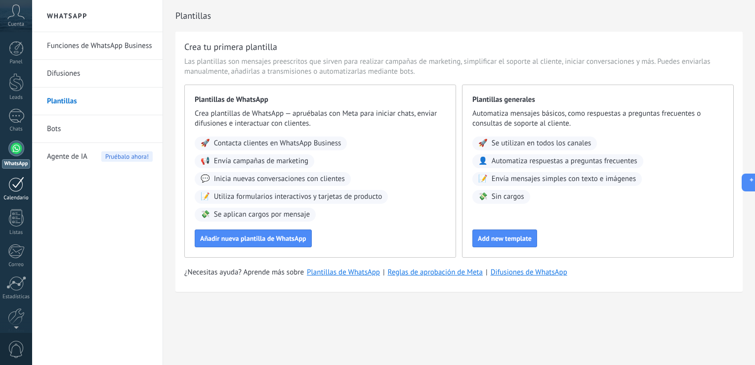
click at [18, 187] on div at bounding box center [16, 183] width 16 height 15
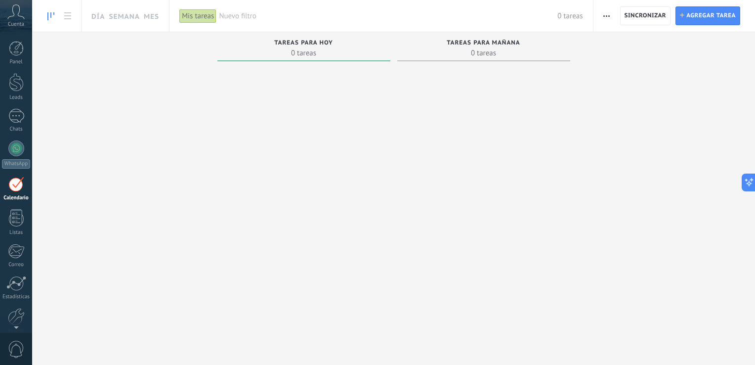
click at [511, 43] on span "Tareas para mañana" at bounding box center [484, 43] width 74 height 7
click at [635, 21] on span "Sincronizar" at bounding box center [646, 16] width 42 height 18
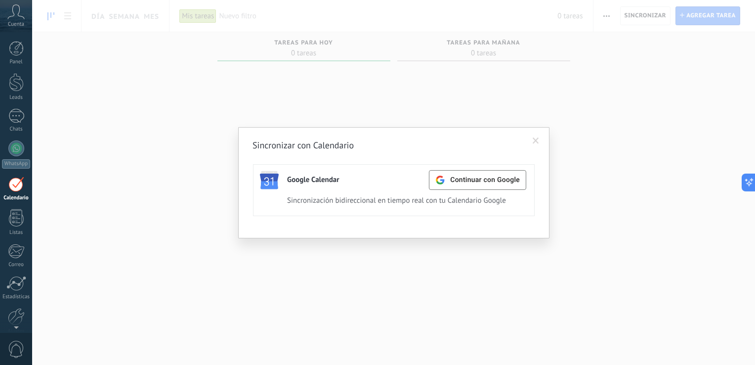
click at [533, 136] on span at bounding box center [536, 140] width 16 height 17
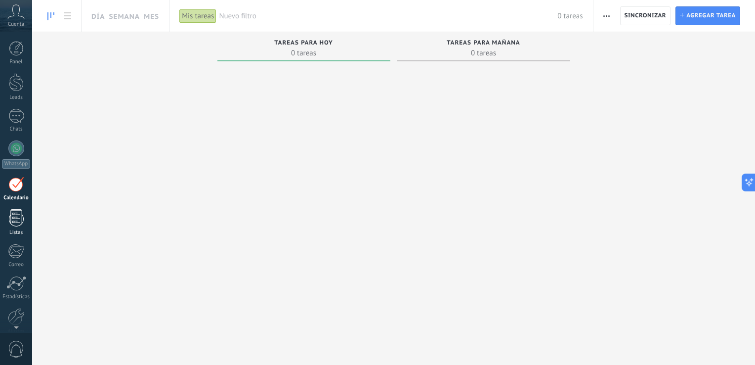
click at [9, 209] on div at bounding box center [16, 217] width 15 height 17
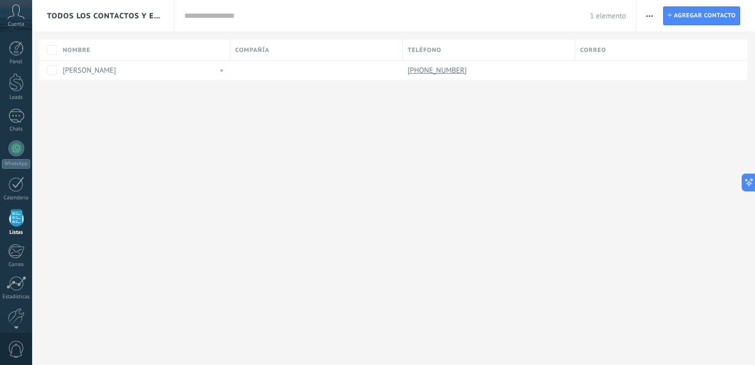
scroll to position [25, 0]
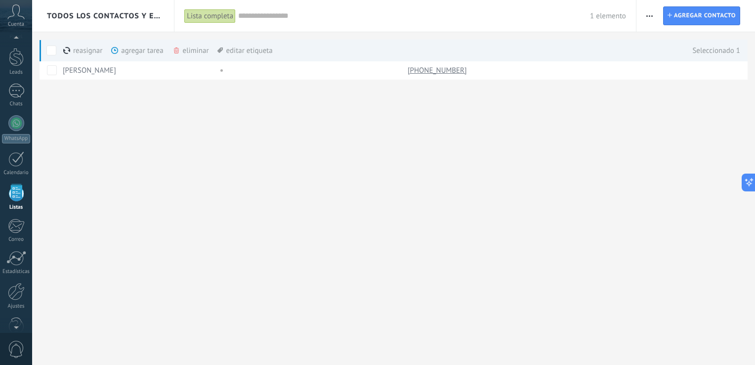
click at [128, 54] on div "agregar tarea màs" at bounding box center [154, 51] width 86 height 22
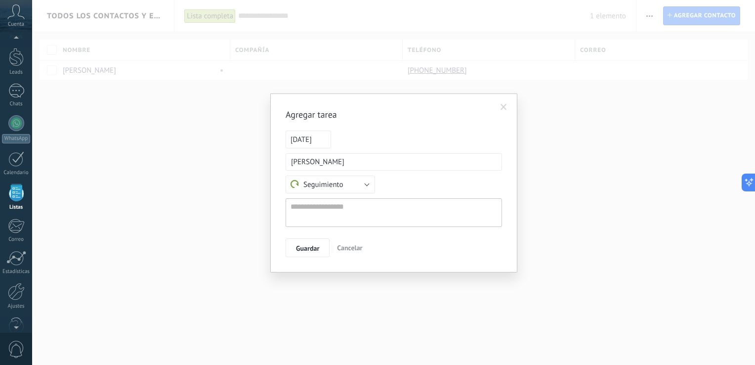
click at [504, 109] on span at bounding box center [504, 107] width 6 height 7
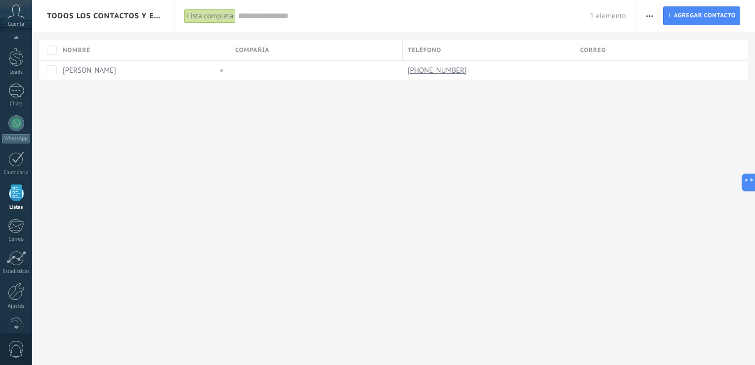
click at [414, 141] on div "Todos los contactos y empresas Lista completa Aplicar 1 elemento Lista completa…" at bounding box center [393, 182] width 723 height 365
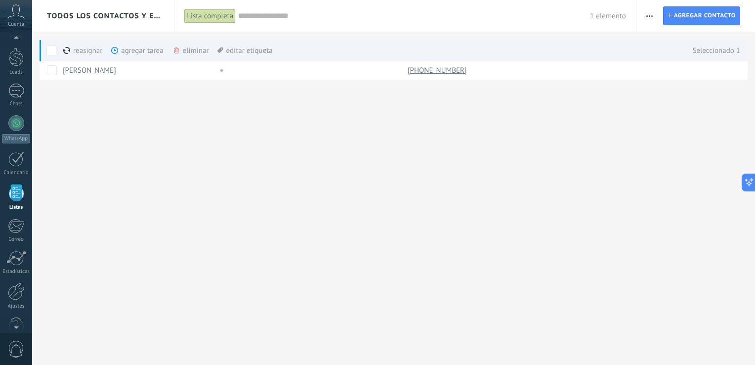
click at [216, 16] on div "Lista completa" at bounding box center [209, 16] width 51 height 14
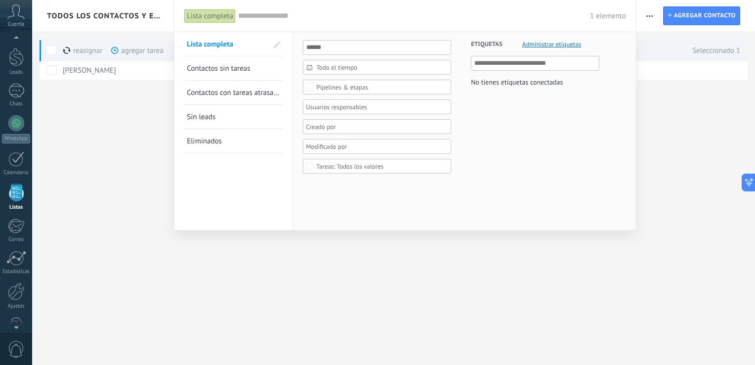
click at [144, 153] on div at bounding box center [377, 182] width 755 height 365
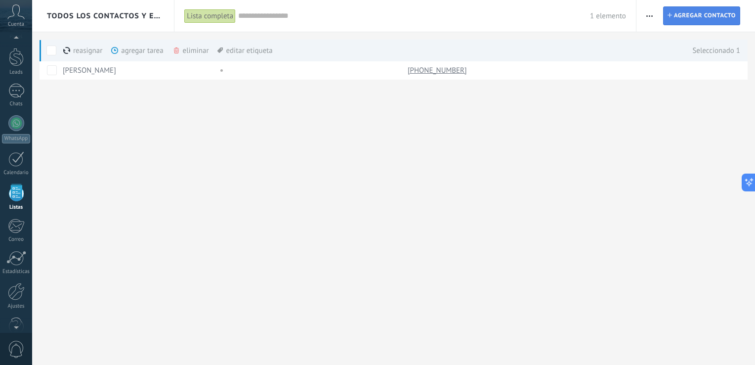
click at [694, 18] on span "Agregar contacto" at bounding box center [705, 16] width 62 height 18
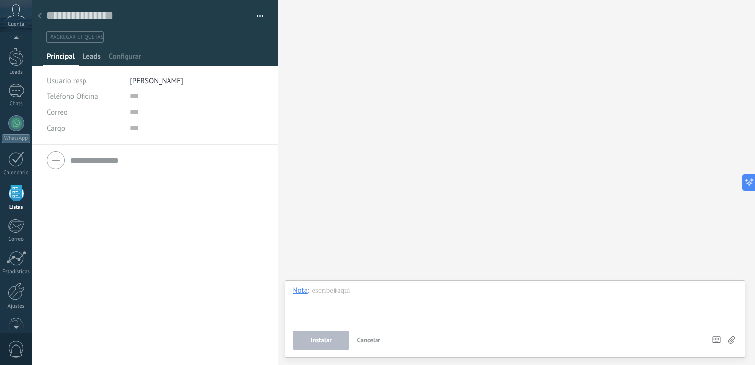
click at [94, 56] on span "Leads" at bounding box center [92, 59] width 18 height 14
click at [69, 55] on span "Principal" at bounding box center [61, 59] width 28 height 14
click at [300, 8] on div "Buscar Carga más Participantes:" at bounding box center [516, 182] width 477 height 365
click at [45, 16] on div at bounding box center [40, 16] width 14 height 19
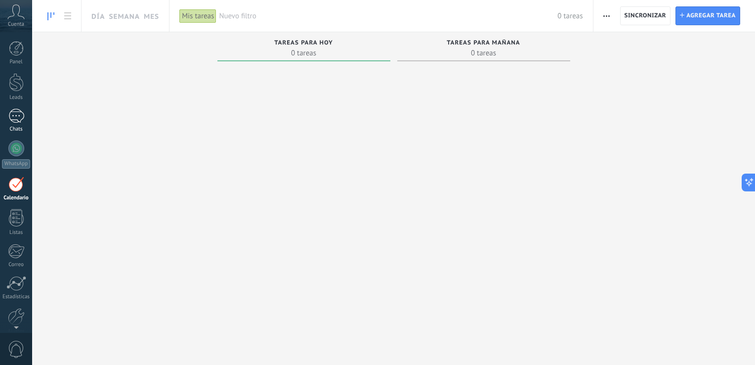
click at [11, 113] on div "1" at bounding box center [16, 116] width 16 height 14
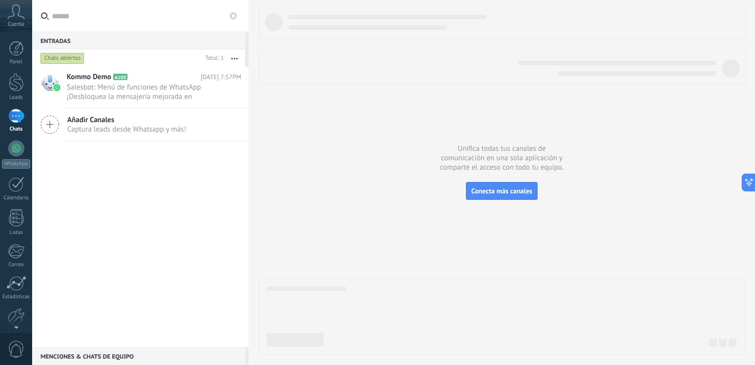
click at [134, 131] on span "Captura leads desde Whatsapp y más!" at bounding box center [126, 129] width 119 height 9
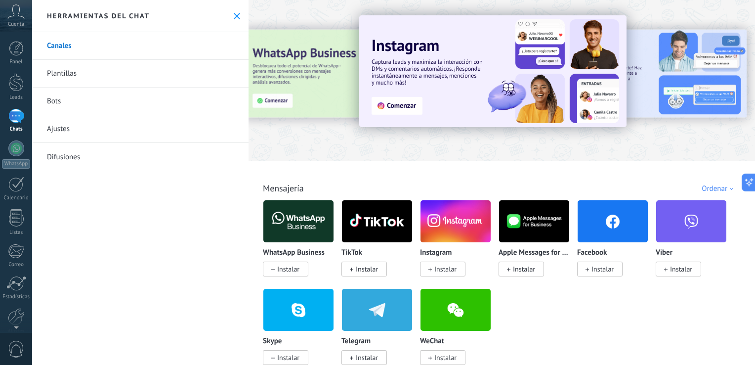
click at [234, 13] on icon at bounding box center [237, 16] width 6 height 6
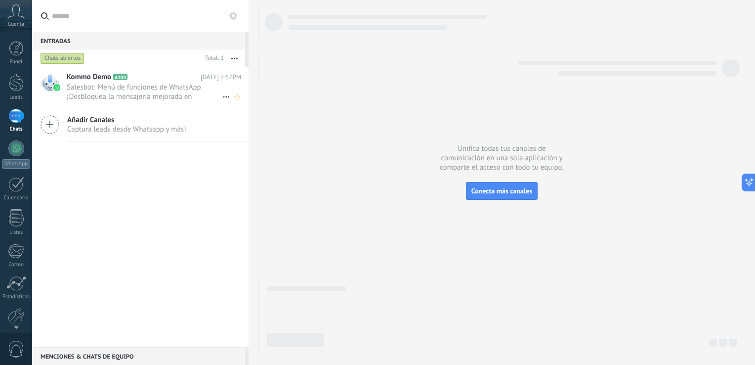
click at [111, 84] on span "Salesbot: Menú de funciones de WhatsApp ¡Desbloquea la mensajería mejorada en W…" at bounding box center [145, 92] width 156 height 19
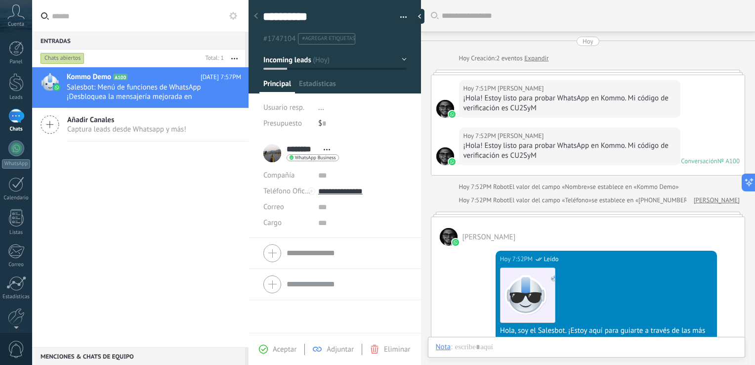
scroll to position [431, 0]
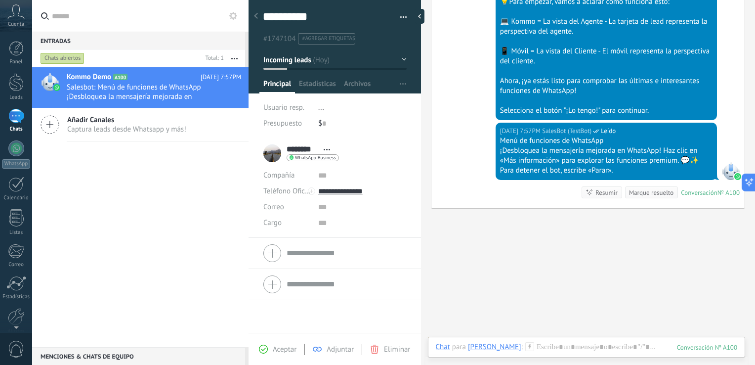
click at [173, 125] on span "Captura leads desde Whatsapp y más!" at bounding box center [126, 129] width 119 height 9
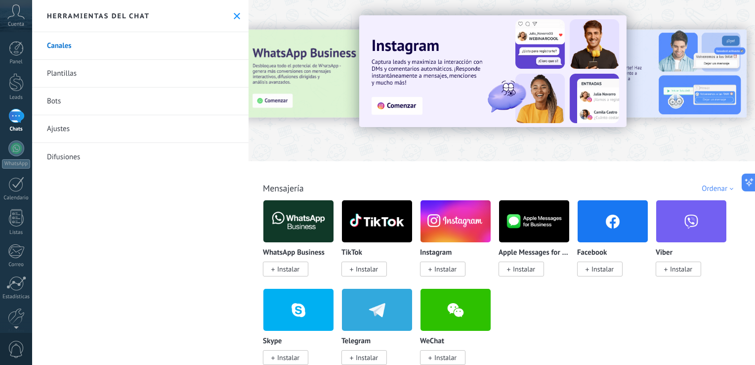
click at [108, 90] on link "Bots" at bounding box center [140, 101] width 216 height 28
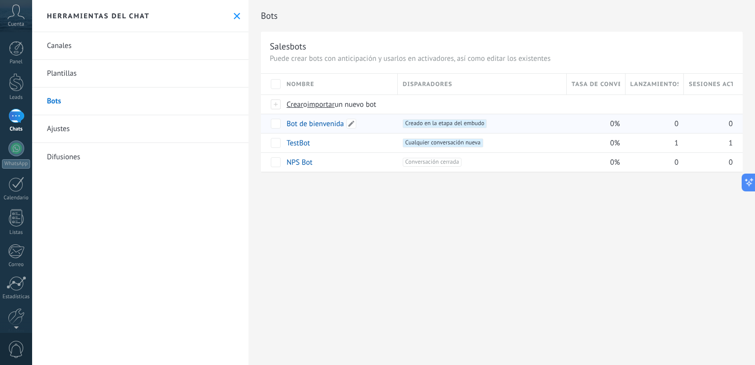
click at [319, 122] on link "Bot de bienvenida" at bounding box center [315, 123] width 57 height 9
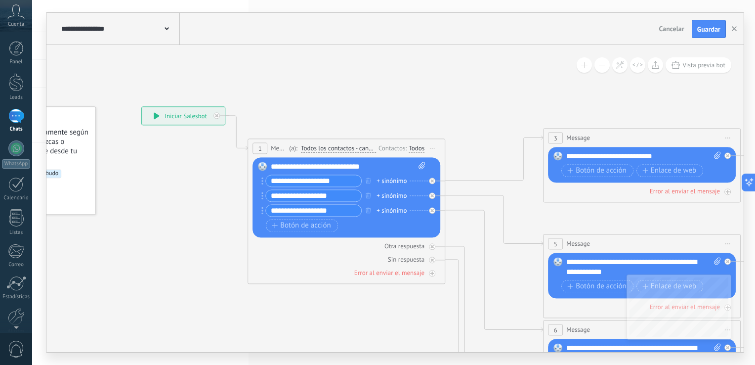
drag, startPoint x: 459, startPoint y: 147, endPoint x: 315, endPoint y: 96, distance: 152.3
click at [315, 96] on icon at bounding box center [664, 359] width 1541 height 998
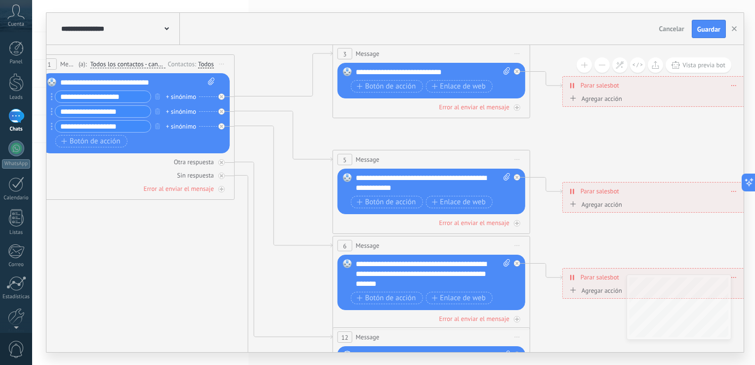
drag, startPoint x: 432, startPoint y: 108, endPoint x: 245, endPoint y: 36, distance: 199.8
click at [245, 36] on div "**********" at bounding box center [394, 182] width 697 height 339
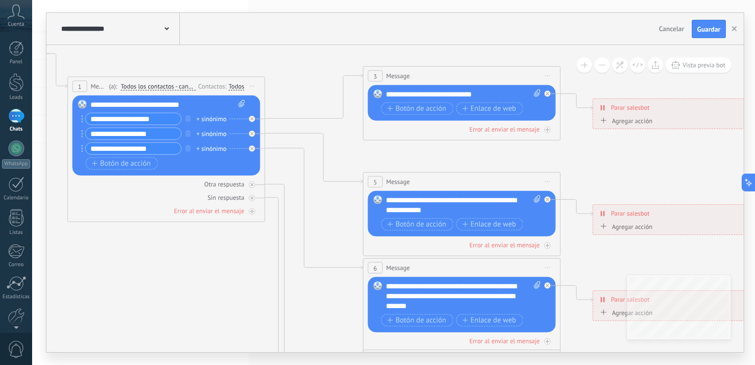
drag, startPoint x: 186, startPoint y: 268, endPoint x: 221, endPoint y: 294, distance: 43.1
click at [221, 294] on icon at bounding box center [484, 296] width 1541 height 998
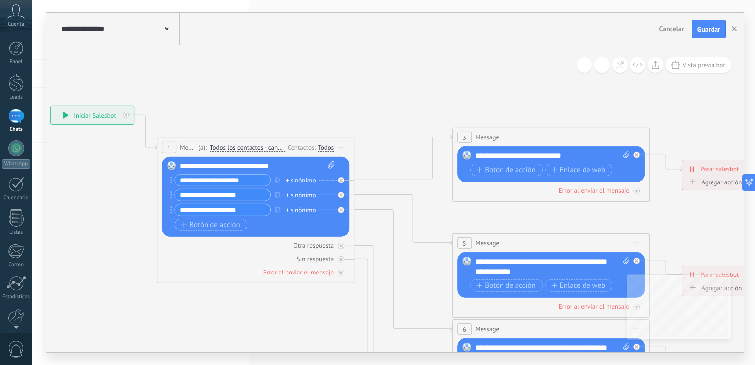
drag, startPoint x: 185, startPoint y: 244, endPoint x: 277, endPoint y: 306, distance: 111.0
click at [277, 306] on icon at bounding box center [573, 358] width 1541 height 998
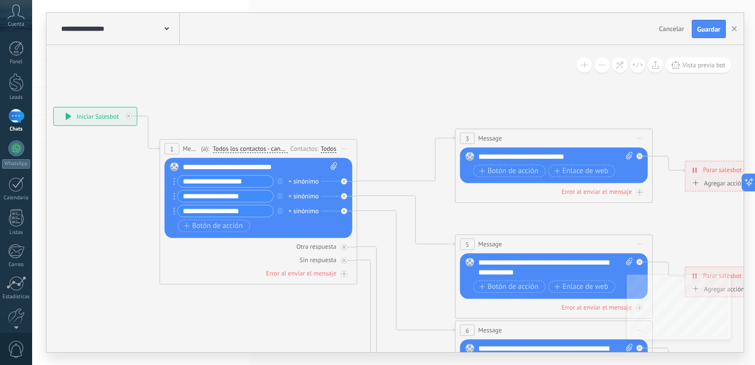
click at [78, 117] on div "**********" at bounding box center [95, 117] width 83 height 18
click at [70, 114] on icon at bounding box center [69, 116] width 6 height 7
click at [64, 116] on div "**********" at bounding box center [95, 117] width 83 height 18
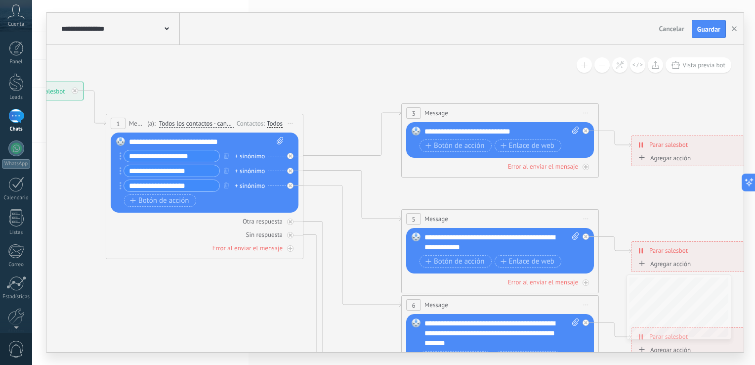
drag, startPoint x: 282, startPoint y: 127, endPoint x: 227, endPoint y: 101, distance: 61.2
click at [227, 101] on icon at bounding box center [522, 333] width 1541 height 998
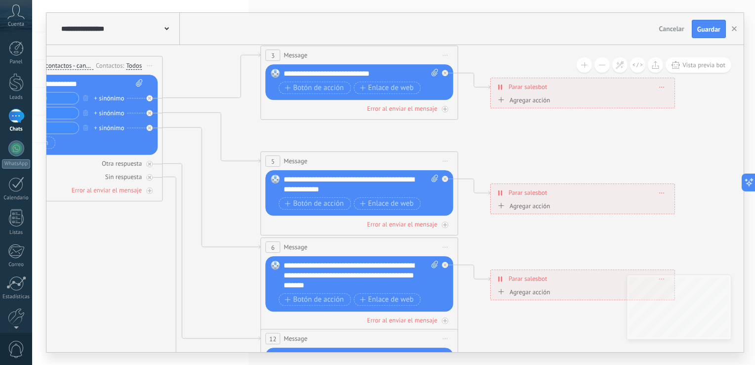
drag, startPoint x: 494, startPoint y: 58, endPoint x: 356, endPoint y: 4, distance: 148.2
click at [356, 4] on div "**********" at bounding box center [393, 182] width 723 height 365
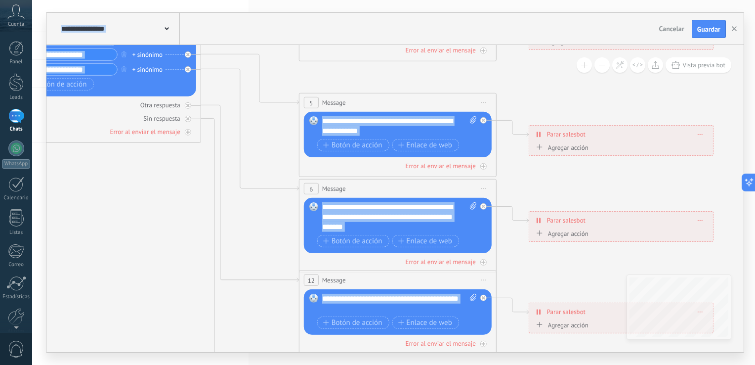
drag, startPoint x: 459, startPoint y: 96, endPoint x: 610, endPoint y: 67, distance: 153.6
click at [610, 67] on div "**********" at bounding box center [394, 198] width 697 height 307
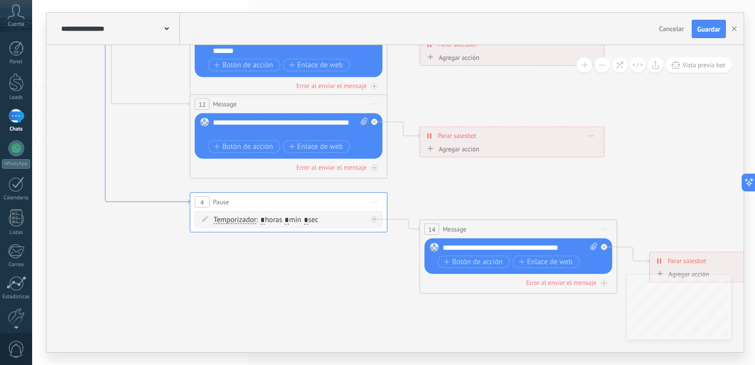
drag, startPoint x: 219, startPoint y: 258, endPoint x: 107, endPoint y: 85, distance: 206.2
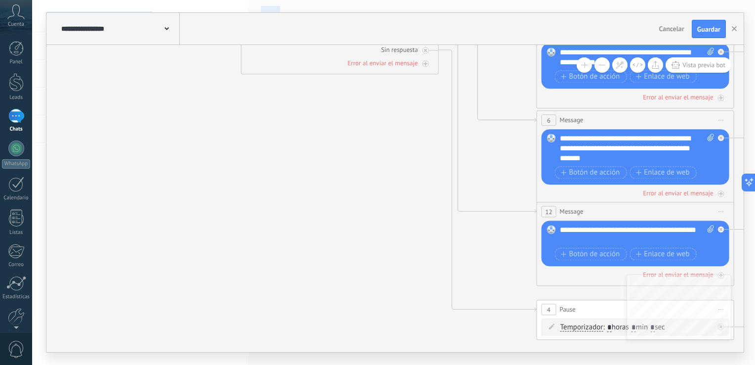
drag, startPoint x: 205, startPoint y: 271, endPoint x: 560, endPoint y: 372, distance: 369.1
click at [560, 364] on html ".abccls-1,.abccls-2{fill-rule:evenodd}.abccls-2{fill:#fff} .abfcls-1{fill:none}…" at bounding box center [377, 182] width 755 height 365
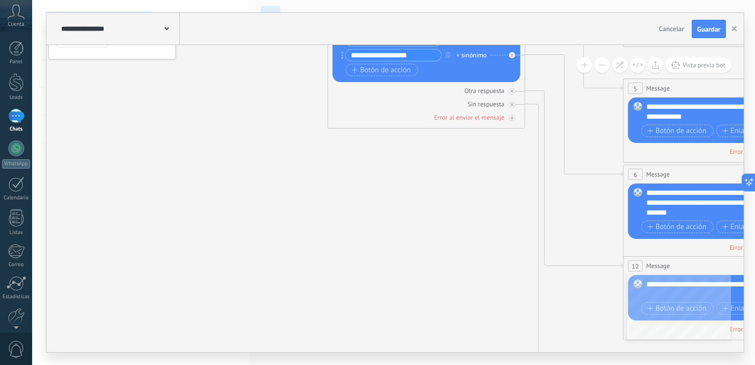
drag, startPoint x: 544, startPoint y: 338, endPoint x: 605, endPoint y: 390, distance: 79.6
click at [605, 364] on html ".abccls-1,.abccls-2{fill-rule:evenodd}.abccls-2{fill:#fff} .abfcls-1{fill:none}…" at bounding box center [377, 182] width 755 height 365
click at [167, 28] on icon at bounding box center [167, 28] width 4 height 3
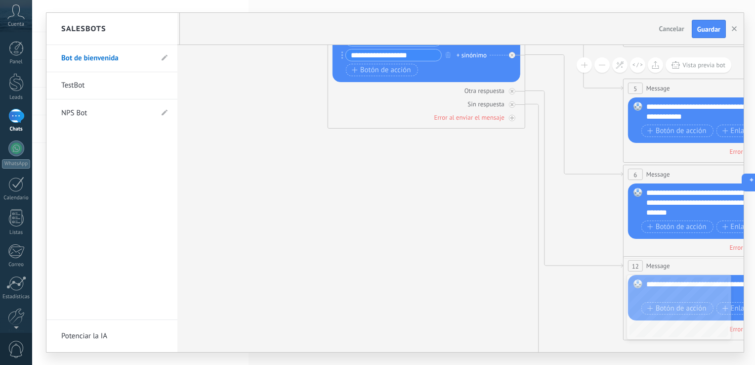
click at [224, 106] on div at bounding box center [394, 182] width 697 height 339
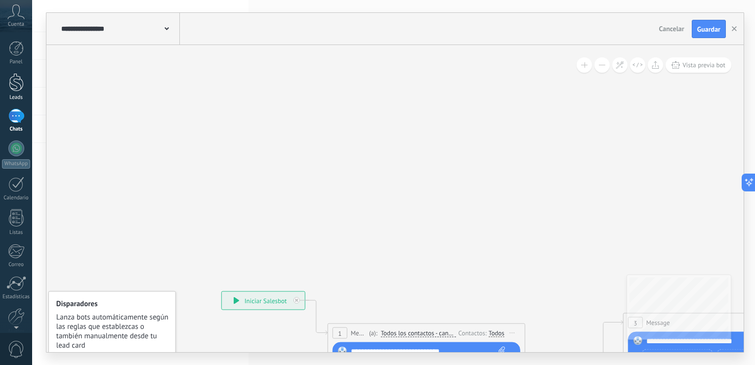
click at [21, 84] on div at bounding box center [16, 82] width 15 height 18
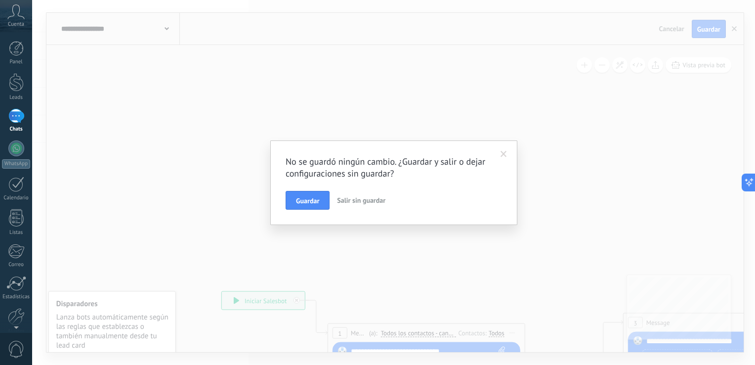
click at [20, 118] on div "1" at bounding box center [16, 116] width 16 height 14
click at [313, 197] on span "Guardar" at bounding box center [307, 200] width 23 height 7
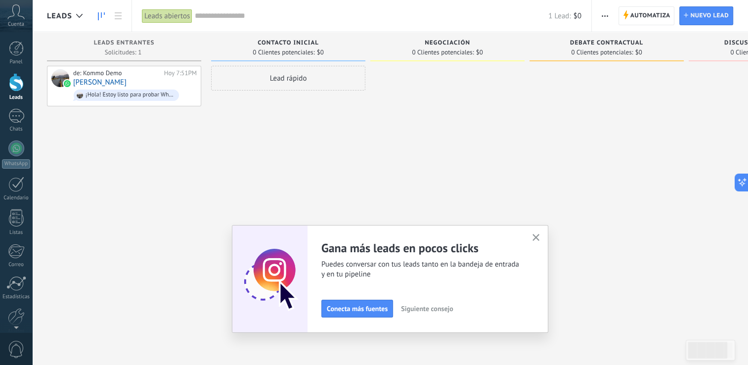
click at [531, 238] on div "Gana más leads en pocos clicks Puedes conversar con tus leads tanto en la bande…" at bounding box center [390, 279] width 316 height 108
click at [540, 236] on icon "button" at bounding box center [535, 237] width 7 height 7
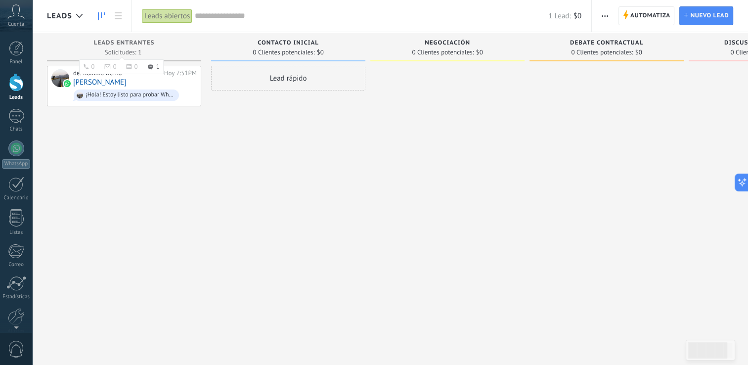
click at [81, 48] on div "Solicitudes: 1 0 0 0 1 0 0 0 1" at bounding box center [124, 52] width 144 height 8
click at [16, 113] on div "1" at bounding box center [16, 116] width 16 height 14
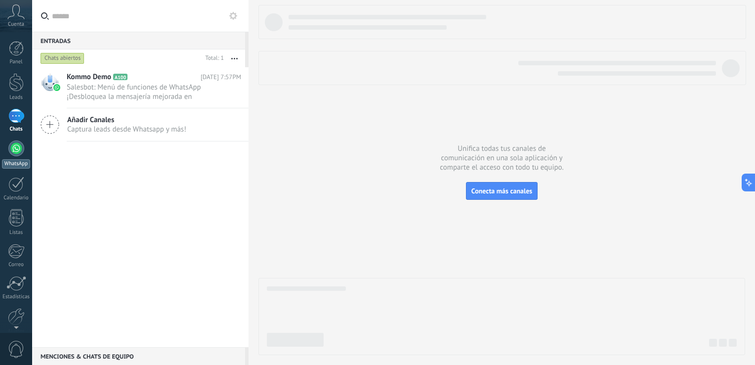
click at [22, 144] on div at bounding box center [16, 148] width 16 height 16
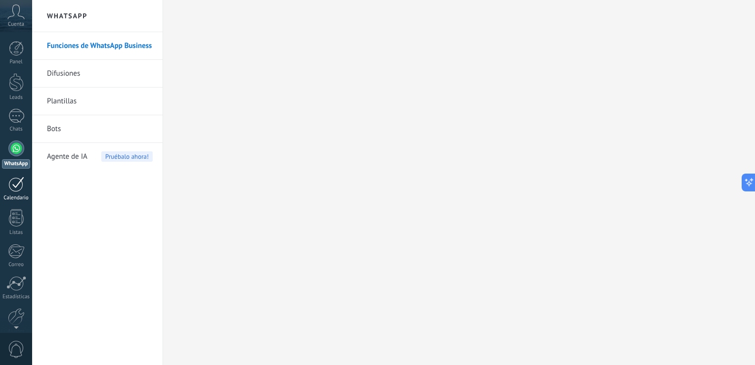
click at [14, 191] on div at bounding box center [16, 183] width 16 height 15
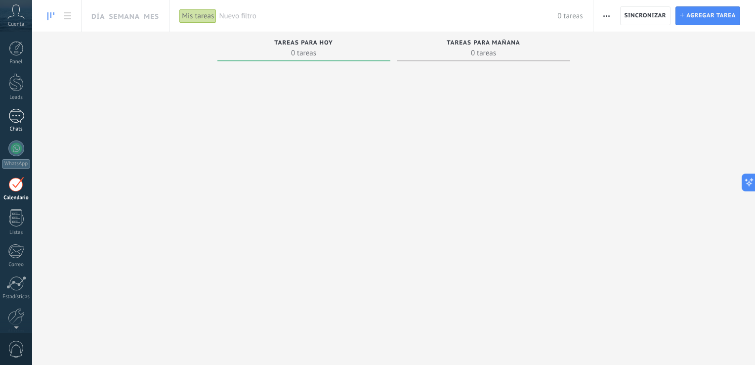
click at [17, 128] on div "Chats" at bounding box center [16, 129] width 29 height 6
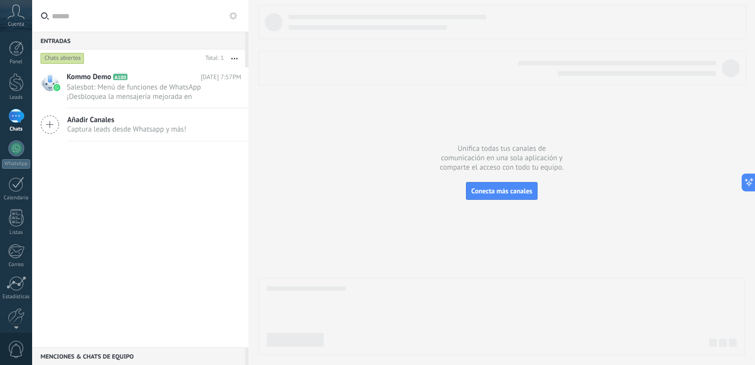
click at [71, 59] on div "Chats abiertos" at bounding box center [63, 58] width 44 height 12
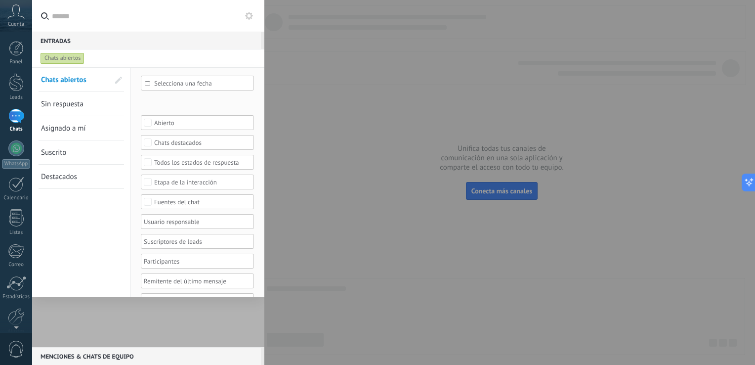
click at [71, 59] on div "Chats abiertos" at bounding box center [63, 58] width 44 height 12
click at [99, 319] on div at bounding box center [148, 207] width 232 height 280
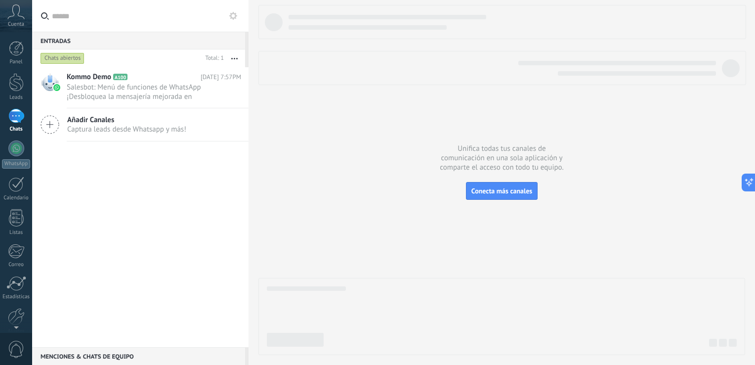
click at [124, 125] on span "Captura leads desde Whatsapp y más!" at bounding box center [126, 129] width 119 height 9
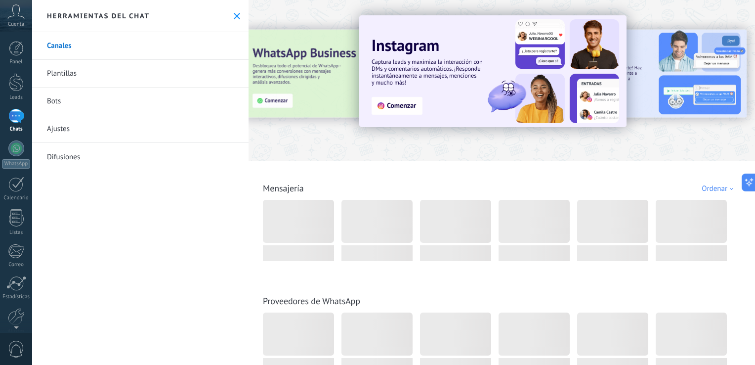
click at [234, 17] on icon at bounding box center [237, 16] width 6 height 6
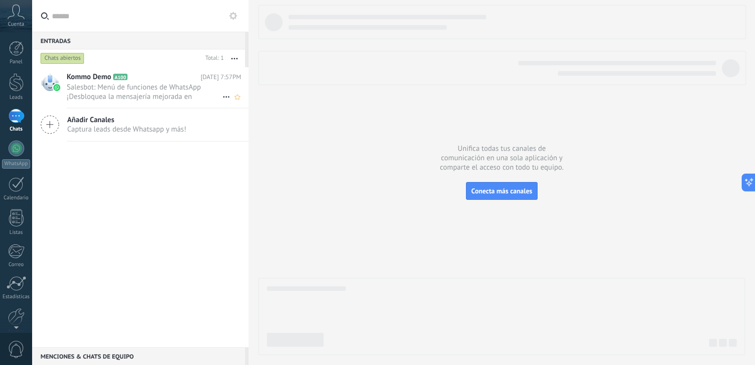
click at [68, 84] on span "Salesbot: Menú de funciones de WhatsApp ¡Desbloquea la mensajería mejorada en W…" at bounding box center [145, 92] width 156 height 19
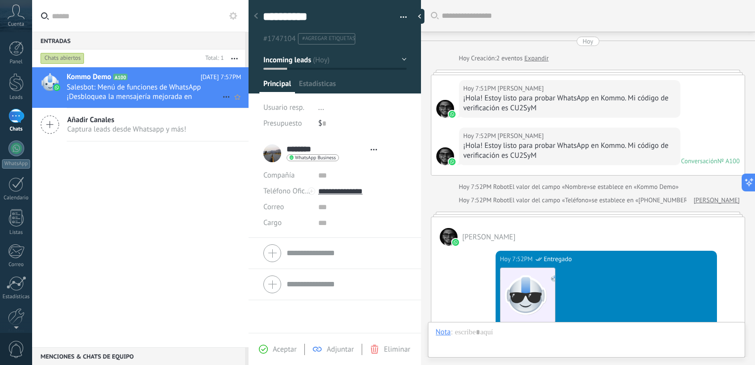
type textarea "**********"
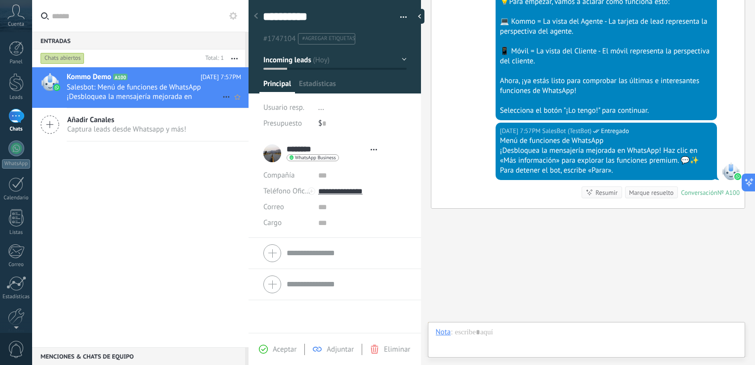
scroll to position [14, 0]
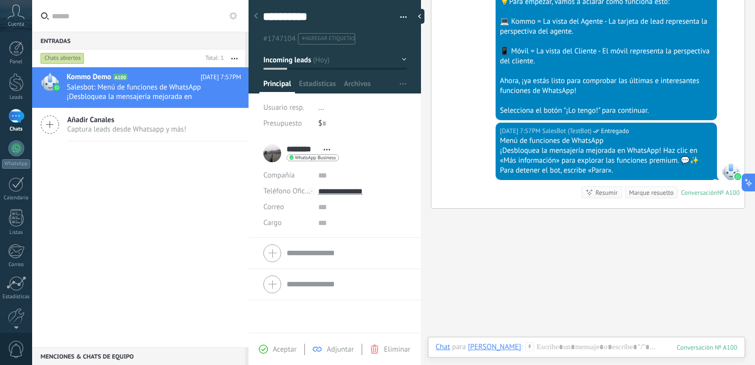
click at [269, 150] on div "******** [PERSON_NAME] ******** [PERSON_NAME] Abrir detalle Copie el nombre Des…" at bounding box center [301, 153] width 76 height 25
click at [328, 149] on icon at bounding box center [327, 149] width 6 height 1
click at [338, 163] on link "Abrir detalle" at bounding box center [358, 162] width 40 height 9
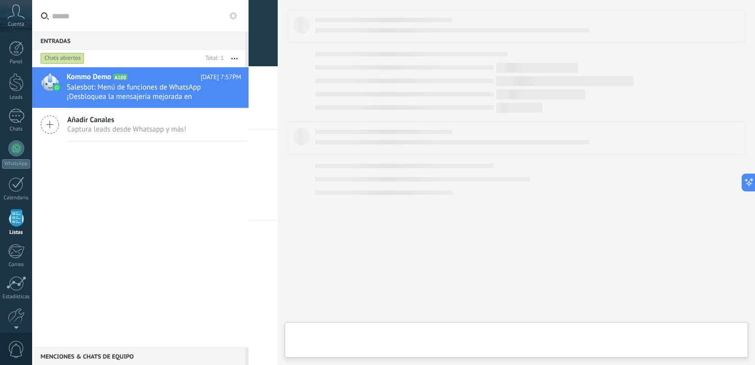
scroll to position [25, 0]
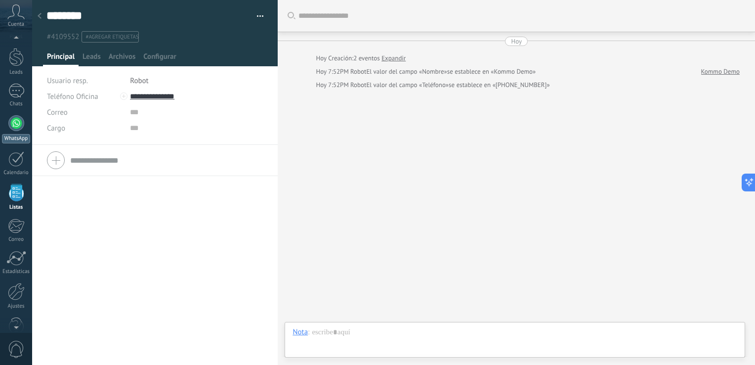
click at [21, 132] on link "WhatsApp" at bounding box center [16, 129] width 32 height 28
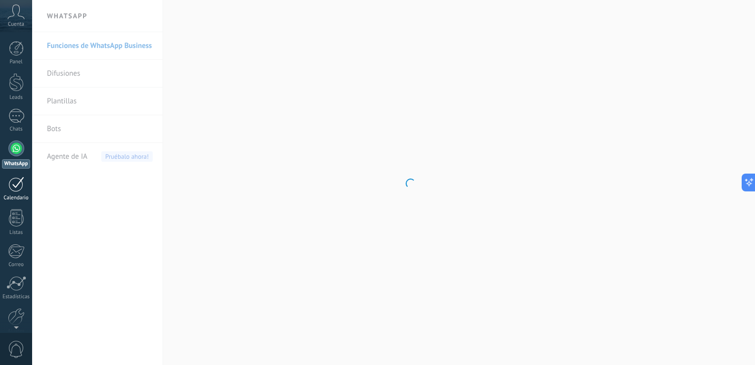
click at [19, 182] on div at bounding box center [16, 183] width 16 height 15
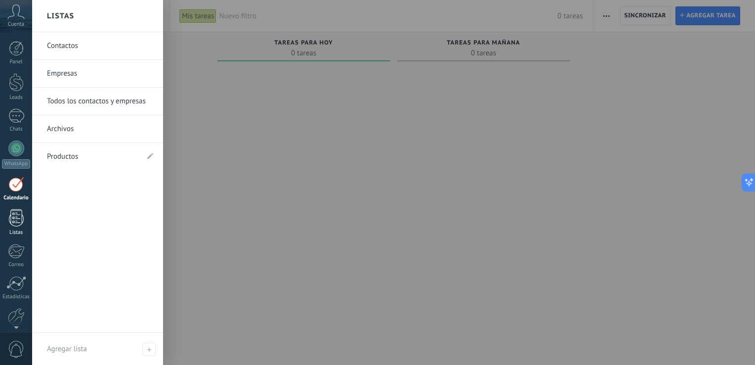
click at [22, 221] on div at bounding box center [16, 217] width 15 height 17
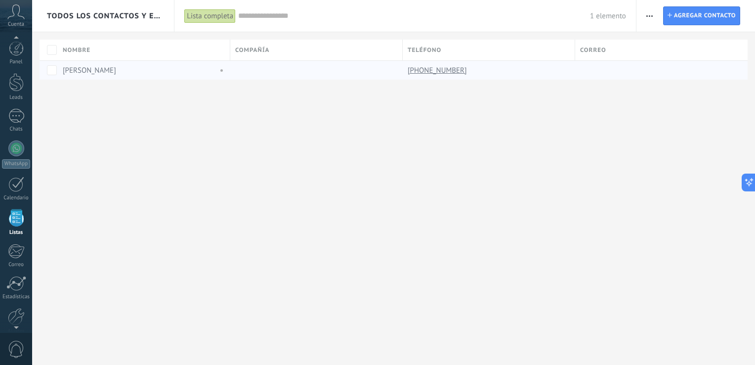
scroll to position [25, 0]
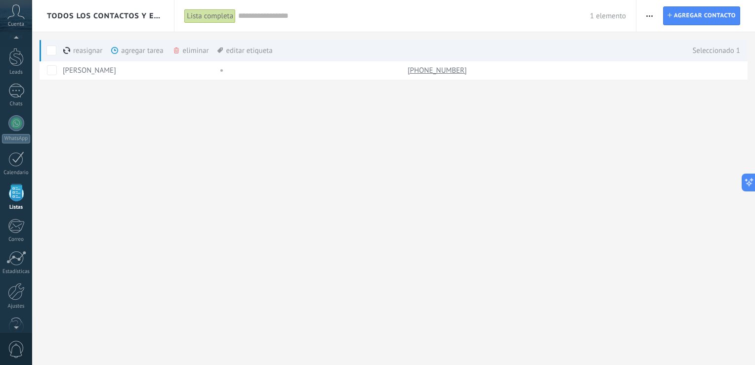
click at [116, 50] on span at bounding box center [114, 50] width 7 height 7
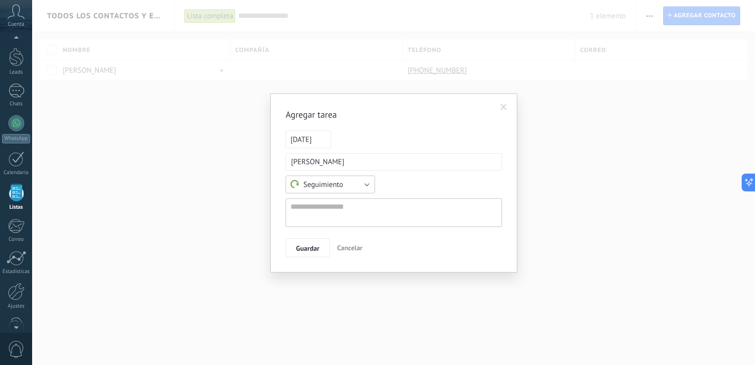
click at [349, 189] on button "Seguimiento" at bounding box center [330, 184] width 89 height 18
click at [349, 189] on span "Seguimiento" at bounding box center [326, 184] width 92 height 9
click at [502, 109] on span at bounding box center [504, 107] width 6 height 7
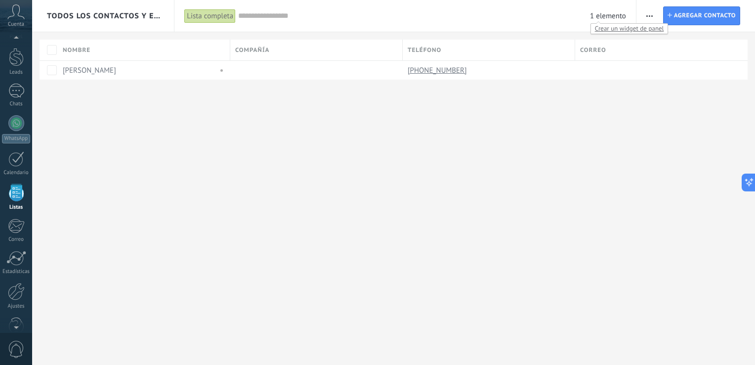
click at [621, 16] on span "1 elemento" at bounding box center [608, 15] width 36 height 9
click at [653, 15] on button "button" at bounding box center [650, 15] width 14 height 19
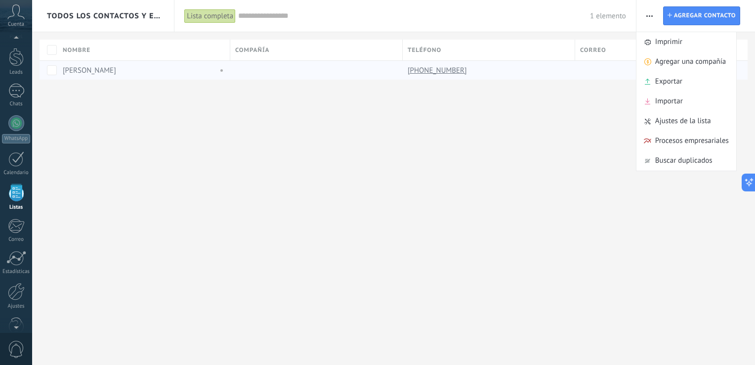
click at [91, 67] on link "[PERSON_NAME]" at bounding box center [89, 70] width 53 height 9
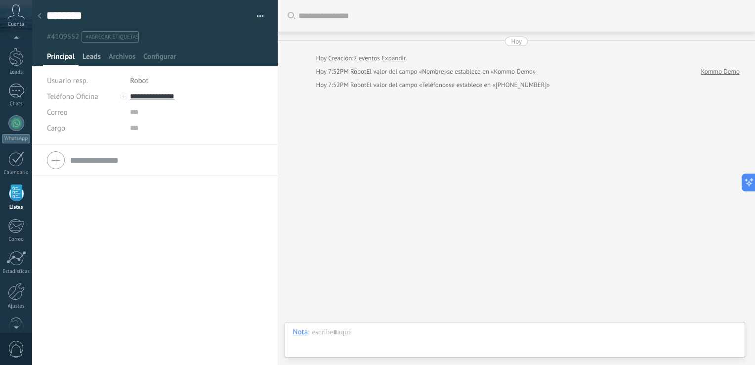
click at [93, 63] on span "Leads" at bounding box center [92, 59] width 18 height 14
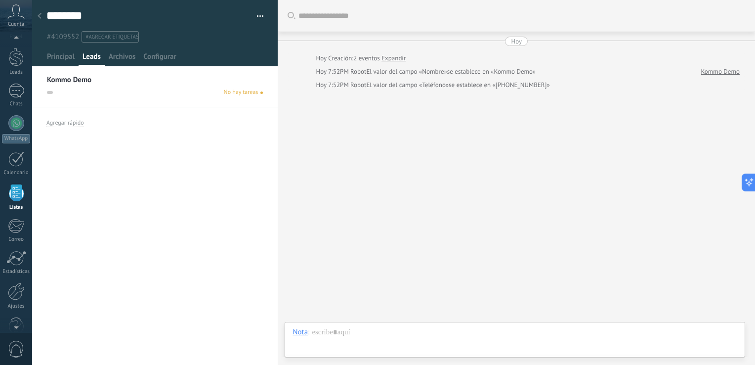
click at [40, 17] on icon at bounding box center [40, 16] width 4 height 6
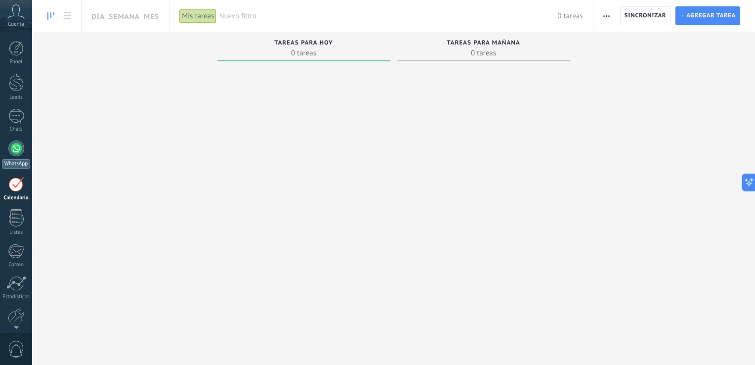
click at [15, 153] on div at bounding box center [16, 148] width 16 height 16
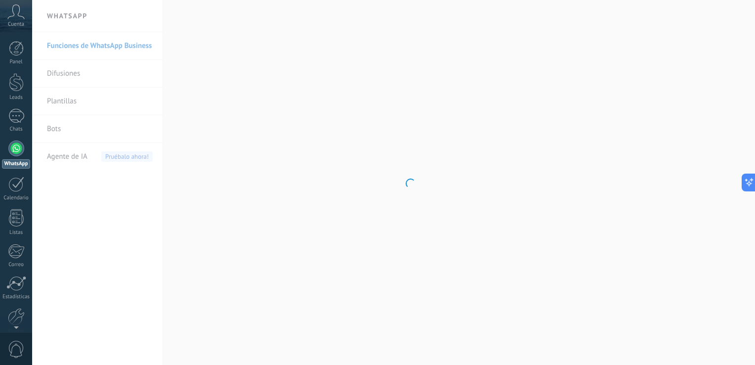
click at [22, 207] on div "Panel Leads 1 Chats WhatsApp Clientes" at bounding box center [16, 210] width 32 height 338
click at [20, 215] on div at bounding box center [16, 217] width 15 height 17
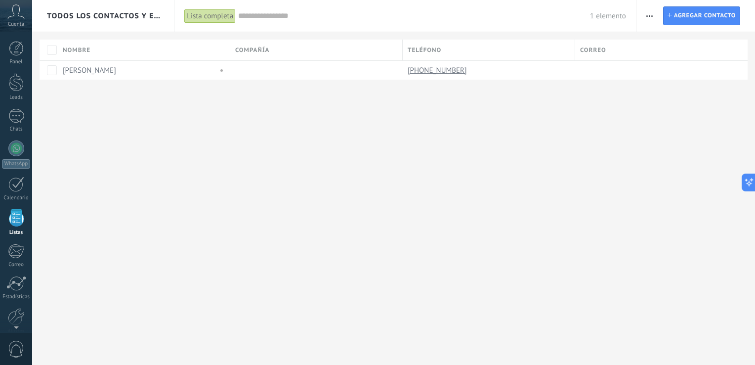
click at [317, 160] on div "Todos los contactos y empresas Lista completa Aplicar 1 elemento Lista completa…" at bounding box center [393, 182] width 723 height 365
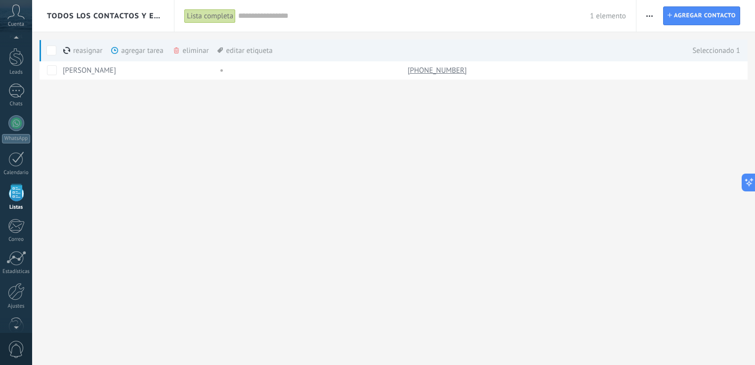
click at [185, 46] on div "eliminar màs" at bounding box center [208, 51] width 70 height 22
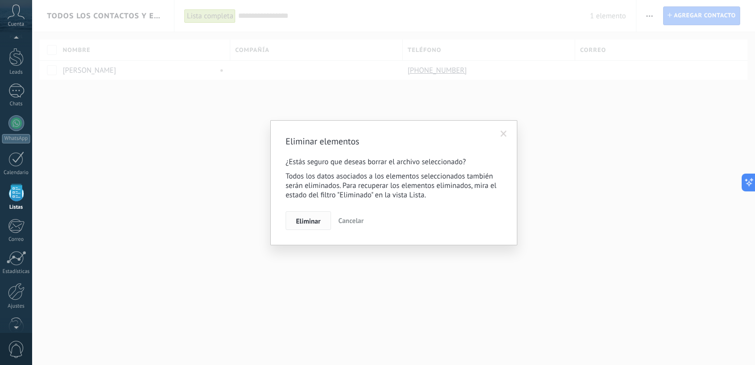
click at [308, 221] on span "Eliminar" at bounding box center [308, 220] width 25 height 7
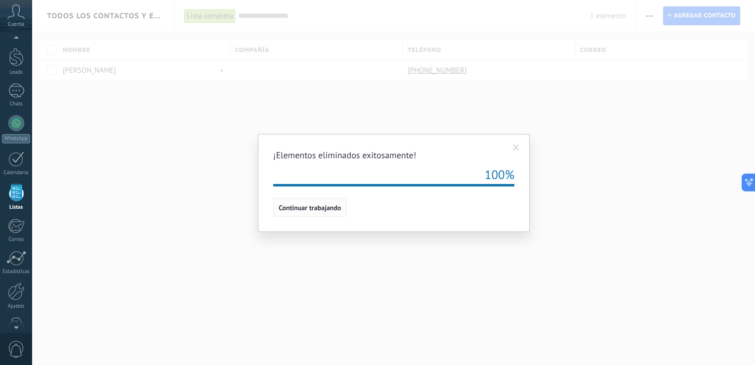
click at [334, 207] on span "Continuar trabajando" at bounding box center [310, 207] width 62 height 7
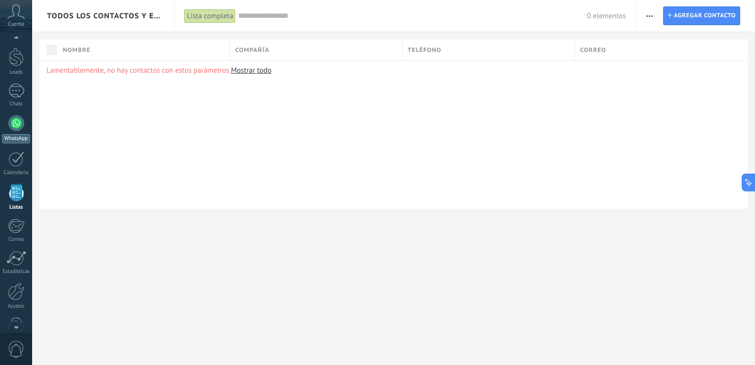
click at [20, 123] on div at bounding box center [16, 123] width 16 height 16
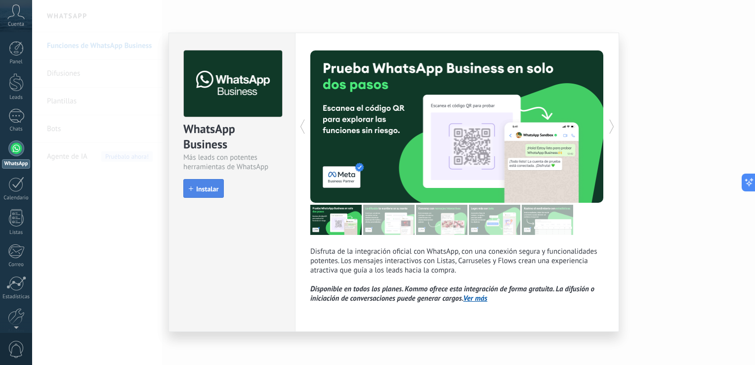
click at [217, 188] on span "Instalar" at bounding box center [207, 188] width 22 height 7
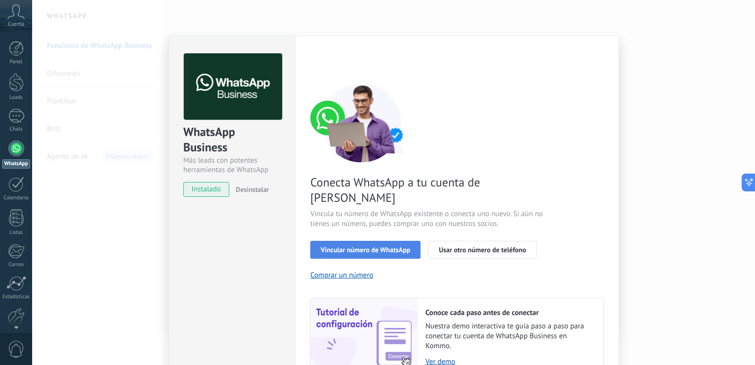
click at [349, 241] on button "Vincular número de WhatsApp" at bounding box center [365, 250] width 110 height 18
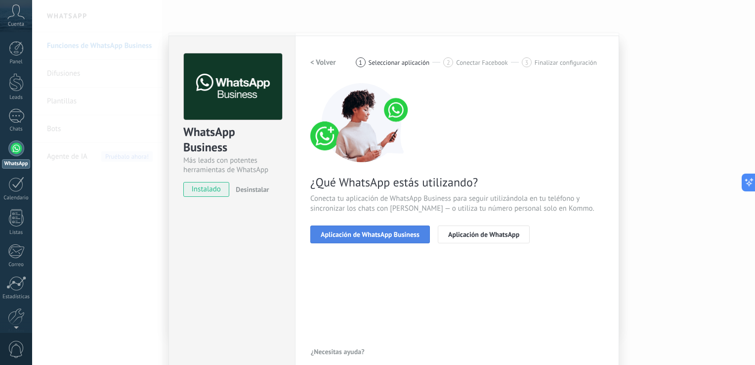
click at [391, 233] on span "Aplicación de WhatsApp Business" at bounding box center [370, 234] width 99 height 7
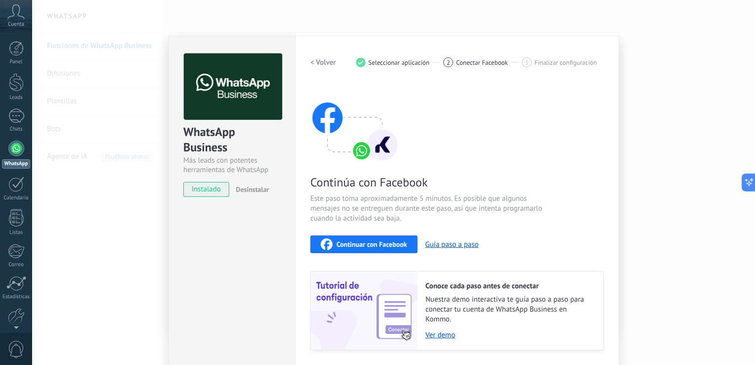
click at [385, 241] on span "Continuar con Facebook" at bounding box center [372, 244] width 71 height 7
click at [127, 212] on div "WhatsApp Business Más leads con potentes herramientas de WhatsApp instalado Des…" at bounding box center [393, 182] width 723 height 365
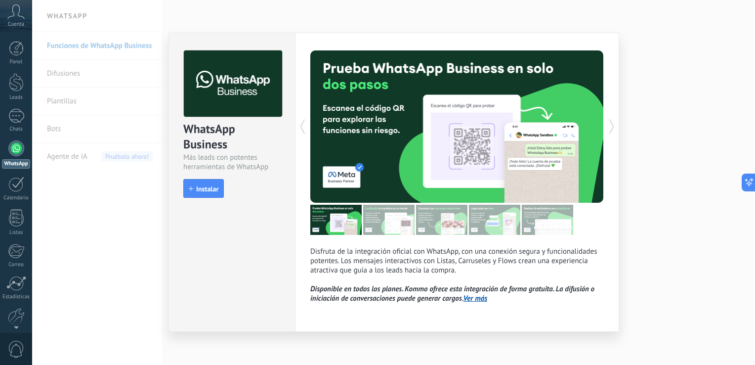
click at [81, 172] on div "WhatsApp Business Más leads con potentes herramientas de WhatsApp install Insta…" at bounding box center [393, 182] width 723 height 365
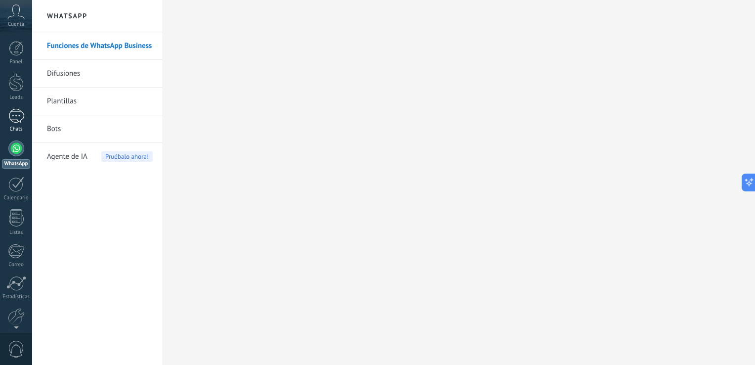
click at [11, 126] on div "Chats" at bounding box center [16, 129] width 29 height 6
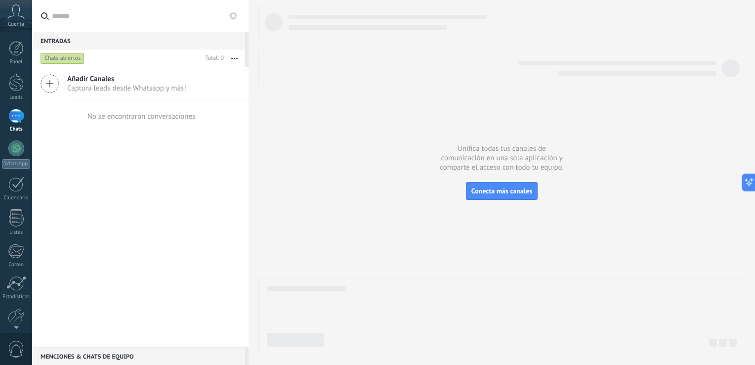
click at [81, 81] on span "Añadir Canales" at bounding box center [126, 78] width 119 height 9
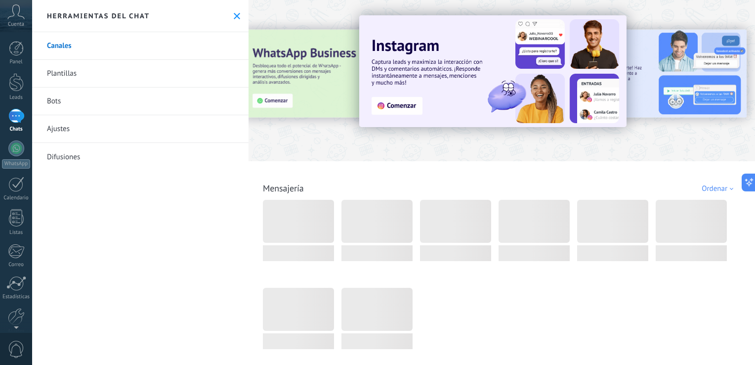
click at [235, 15] on icon at bounding box center [237, 16] width 6 height 6
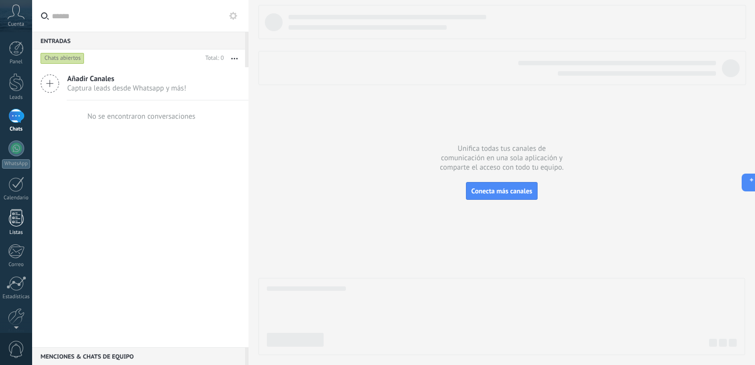
click at [21, 217] on div at bounding box center [16, 217] width 15 height 17
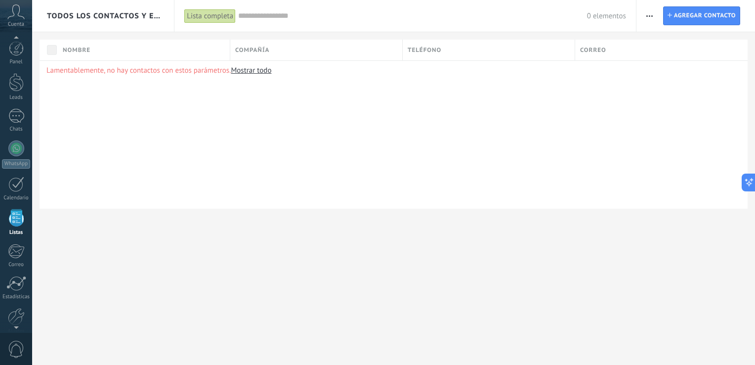
scroll to position [25, 0]
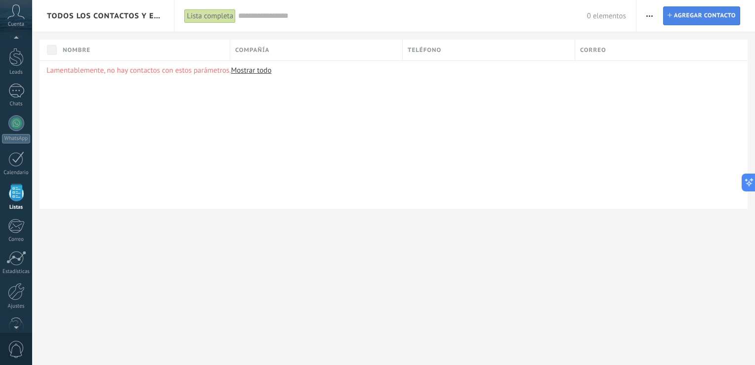
click at [706, 15] on span "Agregar contacto" at bounding box center [705, 16] width 62 height 18
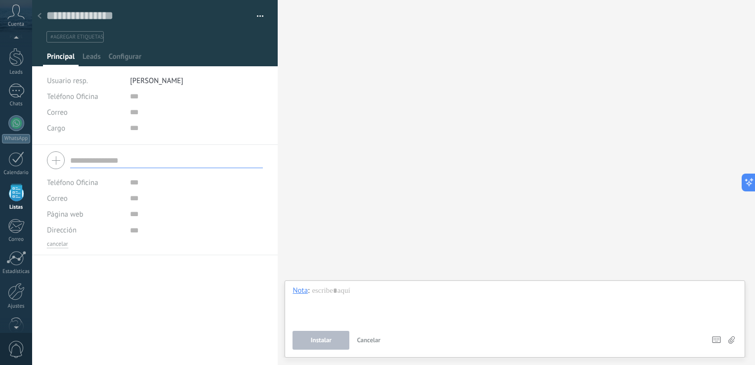
click at [113, 165] on input "text" at bounding box center [166, 160] width 193 height 16
click at [113, 173] on form "Teléfono Oficina Ofic. directo Celular Fax Casa Otro Teléfono Oficina Llamar Co…" at bounding box center [155, 198] width 216 height 100
click at [99, 181] on div "Teléfono Oficina Ofic. directo Celular Fax Casa Otro Teléfono Oficina" at bounding box center [85, 182] width 76 height 16
click at [79, 181] on span "Teléfono Oficina" at bounding box center [72, 182] width 51 height 9
click at [62, 186] on span "Teléfono Oficina" at bounding box center [75, 182] width 78 height 9
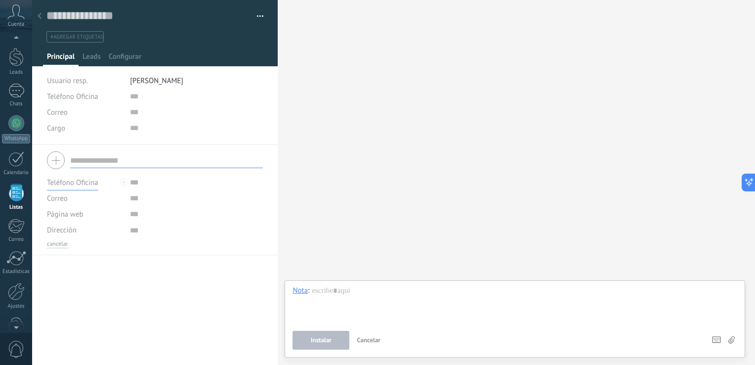
click at [62, 184] on span "Teléfono Oficina" at bounding box center [72, 182] width 51 height 9
click at [62, 184] on span "Teléfono Oficina" at bounding box center [75, 182] width 78 height 9
click at [62, 184] on span "Teléfono Oficina" at bounding box center [72, 182] width 51 height 9
click at [63, 216] on span "Celular" at bounding box center [75, 216] width 78 height 9
click at [96, 157] on input "text" at bounding box center [166, 160] width 193 height 16
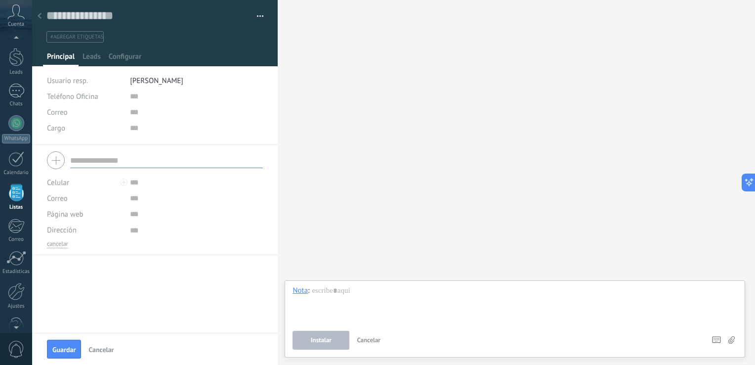
paste input "**********"
type input "**********"
click at [13, 158] on div at bounding box center [16, 158] width 16 height 15
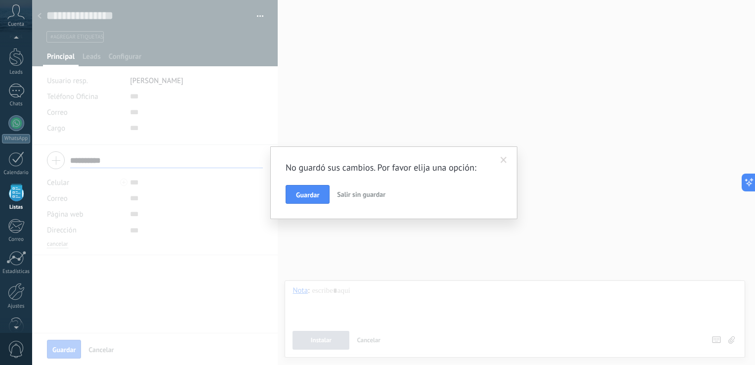
click at [352, 198] on span "Salir sin guardar" at bounding box center [361, 194] width 48 height 9
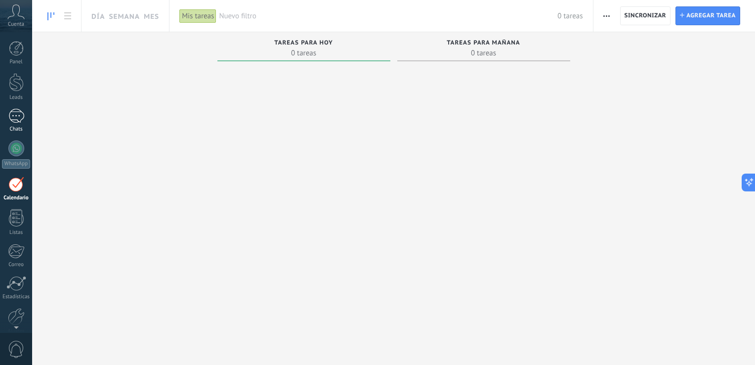
click at [22, 132] on div "Chats" at bounding box center [16, 129] width 29 height 6
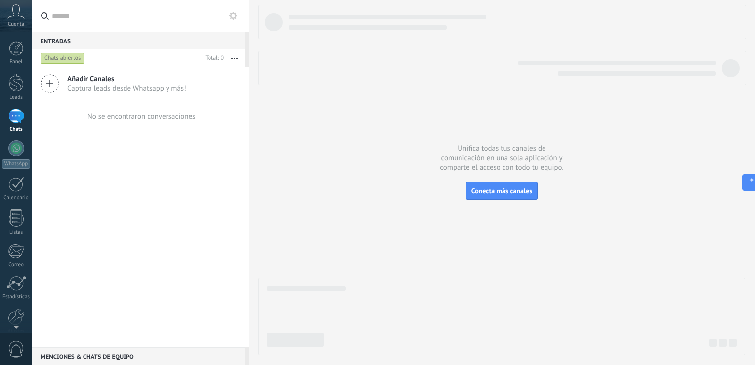
click at [75, 92] on span "Captura leads desde Whatsapp y más!" at bounding box center [126, 88] width 119 height 9
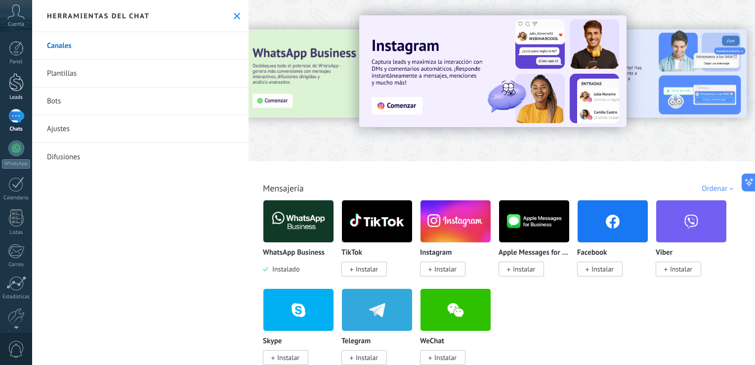
click at [8, 92] on link "Leads" at bounding box center [16, 87] width 32 height 28
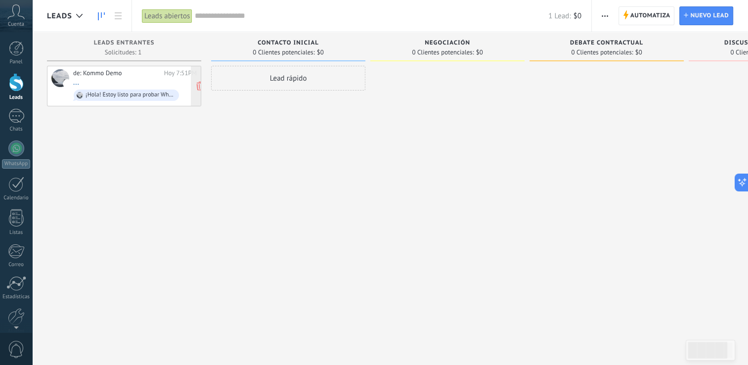
click at [153, 84] on div "de: Kommo Demo [DATE] 7:51PM ... ¡Hola! Estoy listo para probar WhatsApp en Kom…" at bounding box center [135, 86] width 124 height 34
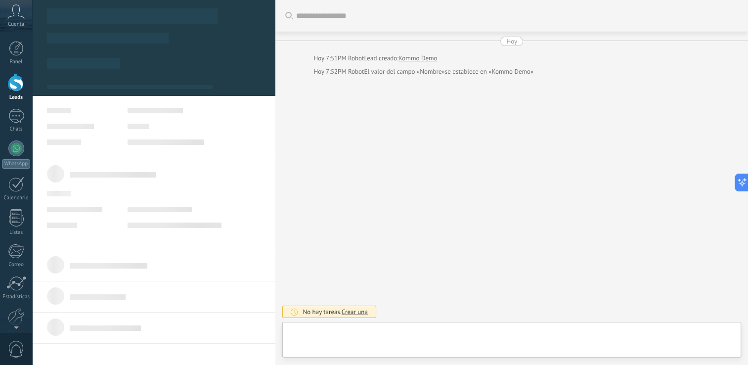
type textarea "**********"
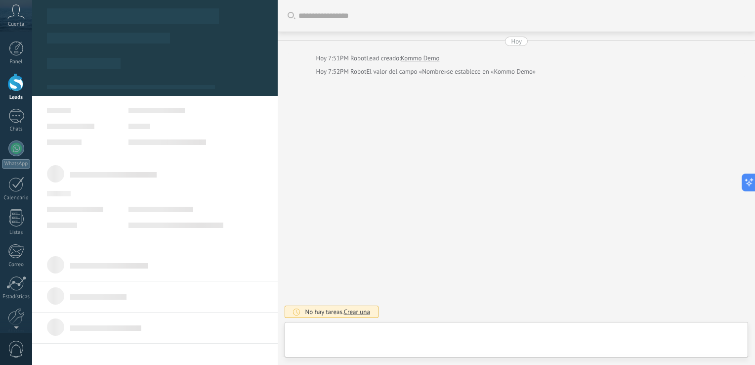
scroll to position [14, 0]
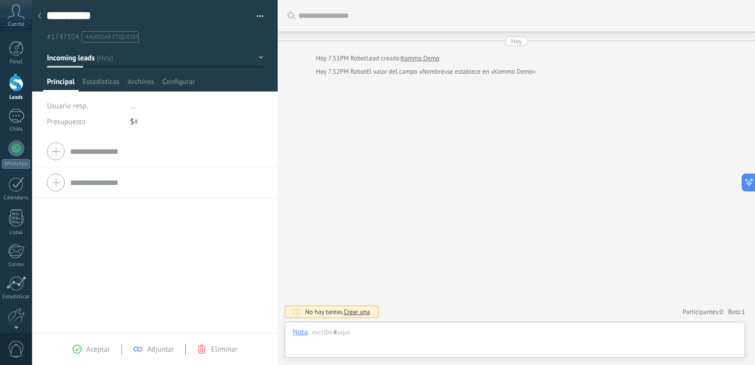
click at [122, 150] on input "text" at bounding box center [166, 151] width 193 height 16
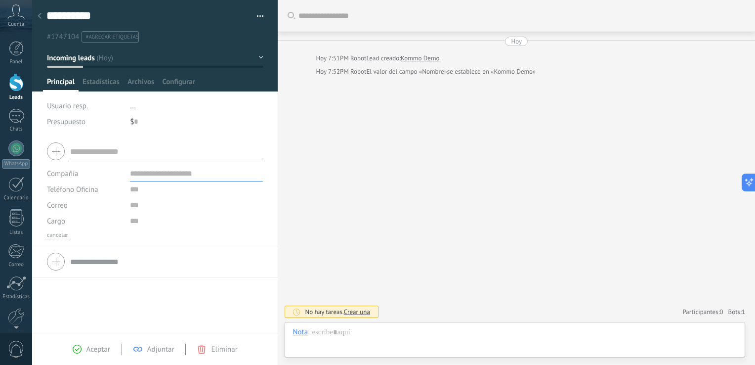
click at [137, 155] on input "text" at bounding box center [166, 151] width 193 height 16
paste input "**********"
type input "**********"
click at [161, 179] on input "text" at bounding box center [196, 174] width 133 height 16
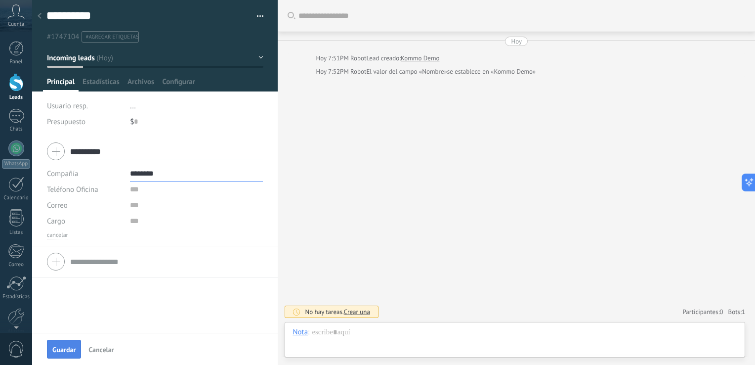
type input "********"
click at [64, 346] on span "Guardar" at bounding box center [63, 349] width 23 height 7
type input "********"
type textarea "***"
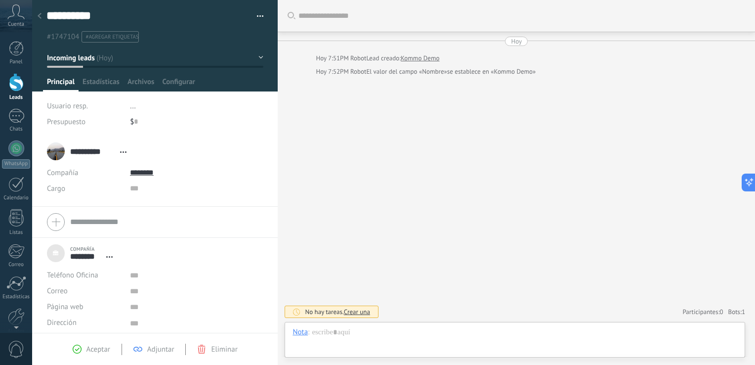
scroll to position [10, 0]
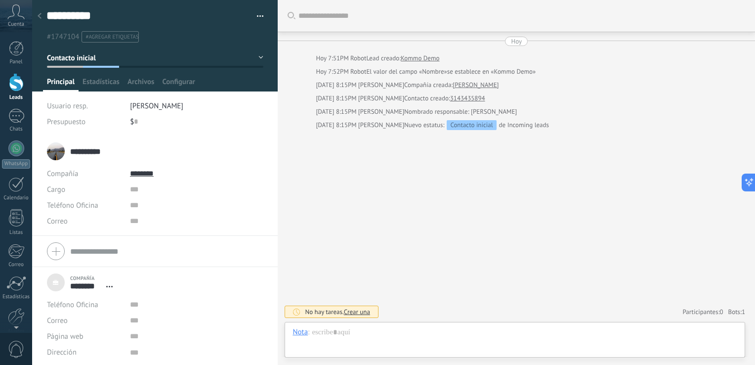
click at [107, 150] on input "**********" at bounding box center [92, 151] width 45 height 10
click at [0, 167] on link "WhatsApp" at bounding box center [16, 154] width 32 height 28
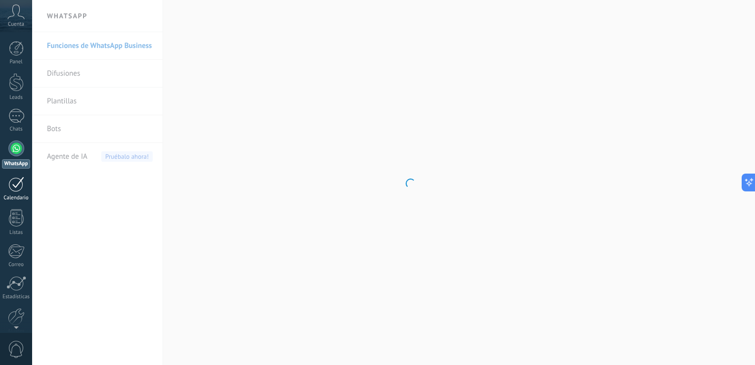
click at [13, 188] on div at bounding box center [16, 183] width 16 height 15
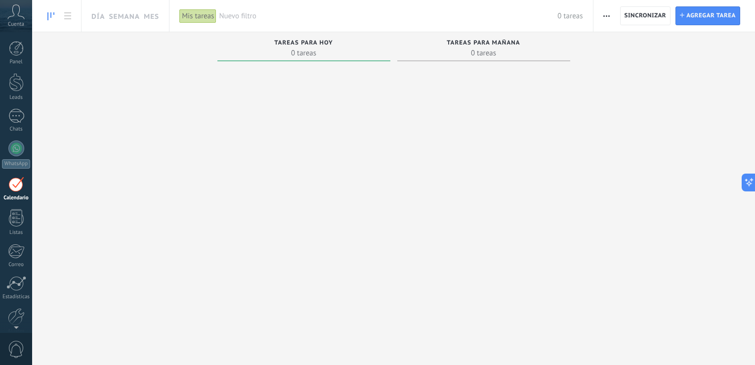
click at [20, 104] on div "Panel Leads 1 Chats WhatsApp Clientes" at bounding box center [16, 210] width 32 height 338
click at [20, 109] on div "Panel Leads 1 Chats WhatsApp Clientes" at bounding box center [16, 210] width 32 height 338
click at [18, 115] on div "1" at bounding box center [16, 116] width 16 height 14
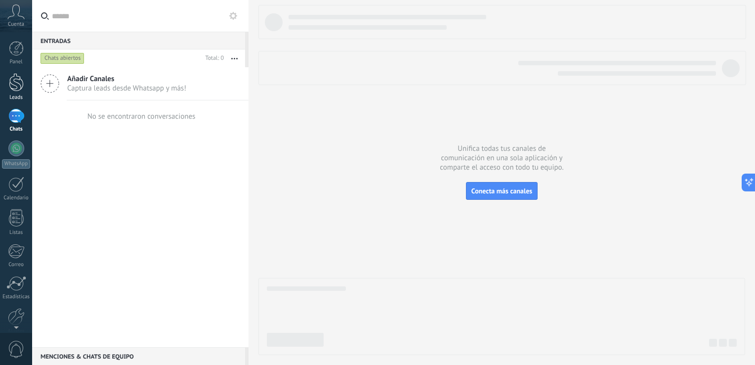
click at [18, 87] on div at bounding box center [16, 82] width 15 height 18
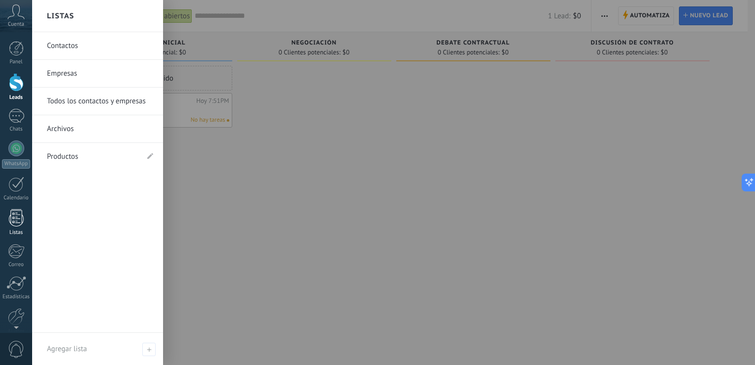
click at [15, 224] on div at bounding box center [16, 217] width 15 height 17
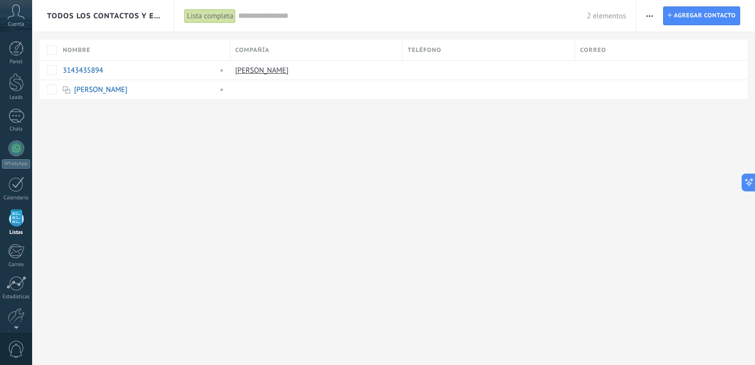
scroll to position [25, 0]
click at [247, 72] on link "[PERSON_NAME]" at bounding box center [261, 70] width 53 height 9
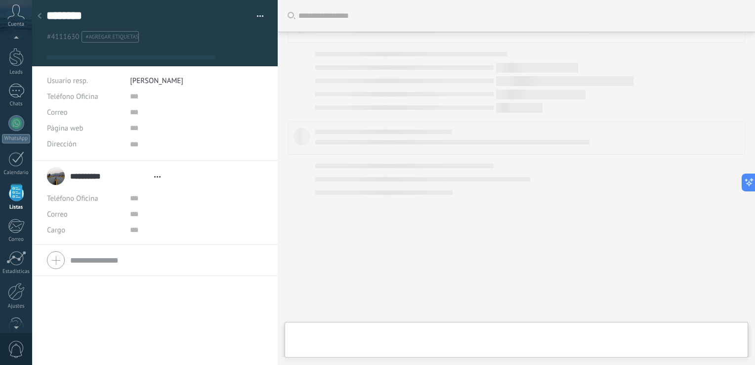
scroll to position [10, 0]
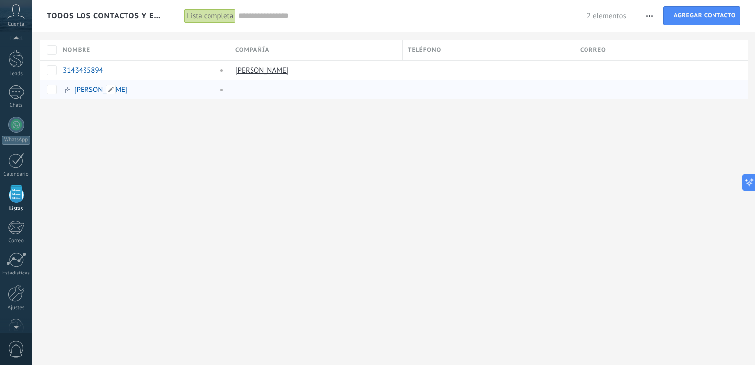
scroll to position [25, 0]
click at [83, 91] on link "[PERSON_NAME]" at bounding box center [100, 89] width 53 height 9
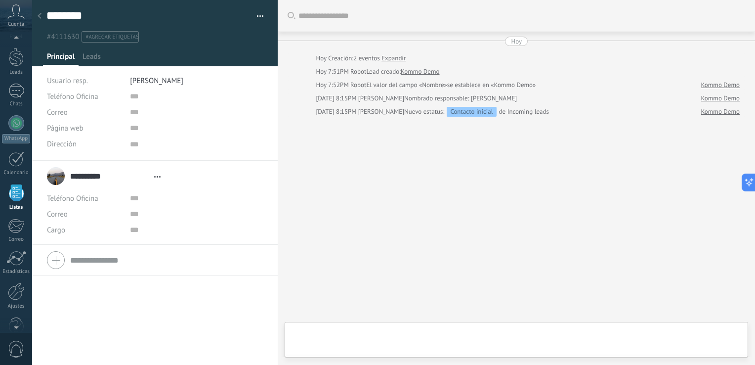
type textarea "***"
click at [337, 331] on div at bounding box center [515, 342] width 445 height 30
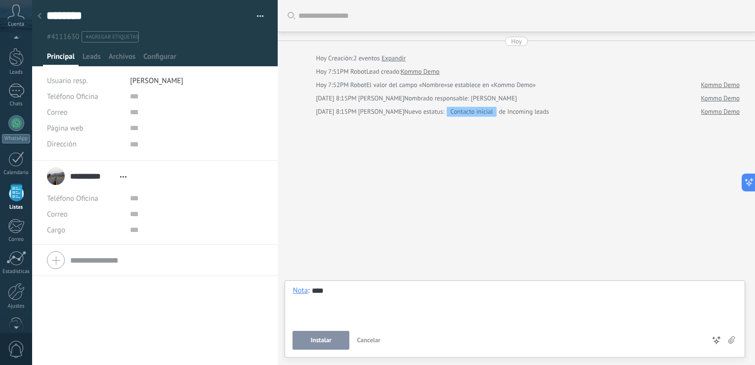
click at [337, 331] on button "Instalar" at bounding box center [321, 340] width 57 height 19
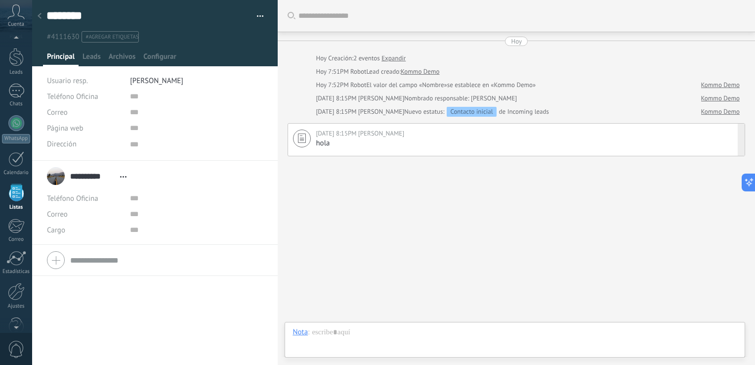
click at [355, 143] on div "hola" at bounding box center [528, 143] width 424 height 10
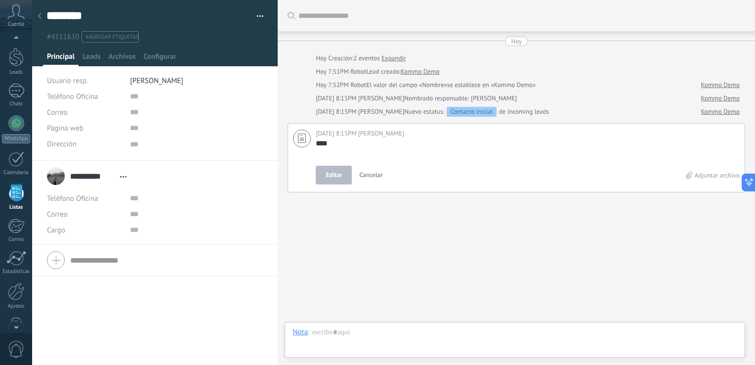
click at [445, 237] on div "Buscar Carga más [DATE] [DATE] Creación: 2 eventos Expandir [DATE] 7:51PM Robot…" at bounding box center [516, 182] width 477 height 365
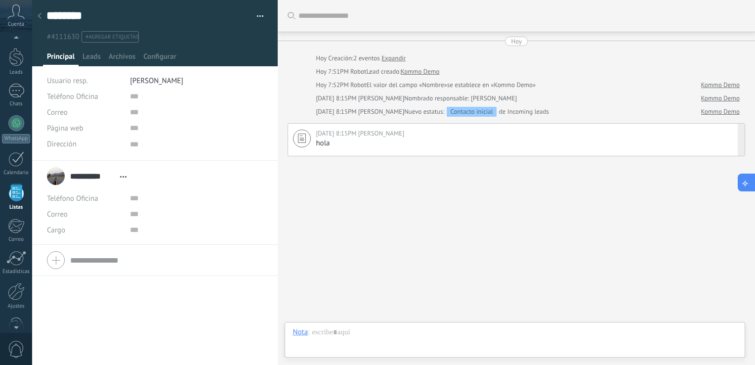
click at [755, 181] on html ".abccls-1,.abccls-2{fill-rule:evenodd}.abccls-2{fill:#fff} .abfcls-1{fill:none}…" at bounding box center [377, 182] width 755 height 365
click at [751, 181] on button at bounding box center [747, 182] width 18 height 18
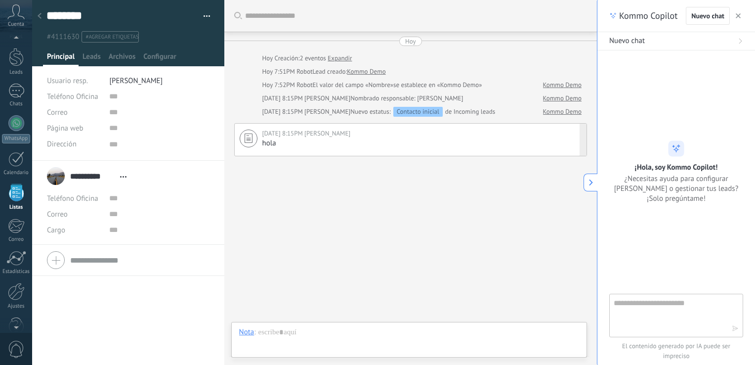
type textarea "***"
click at [490, 227] on div "Buscar Carga más [DATE] [DATE] Creación: 2 eventos Expandir [DATE] 7:51PM Robot…" at bounding box center [410, 182] width 373 height 365
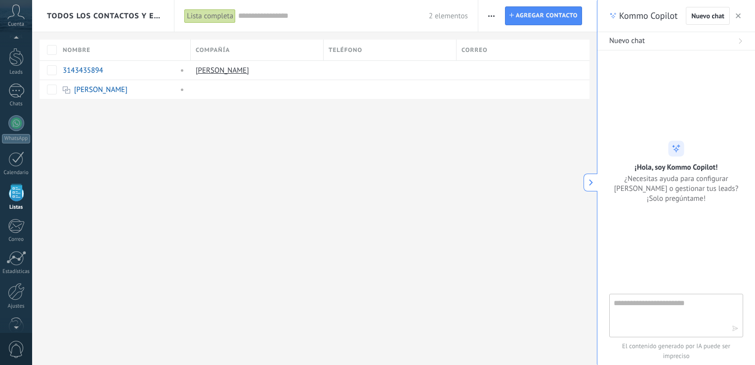
click at [258, 221] on div "Todos los contactos y empresas Lista completa Aplicar 2 elementos Lista complet…" at bounding box center [314, 182] width 565 height 365
